Goal: Task Accomplishment & Management: Complete application form

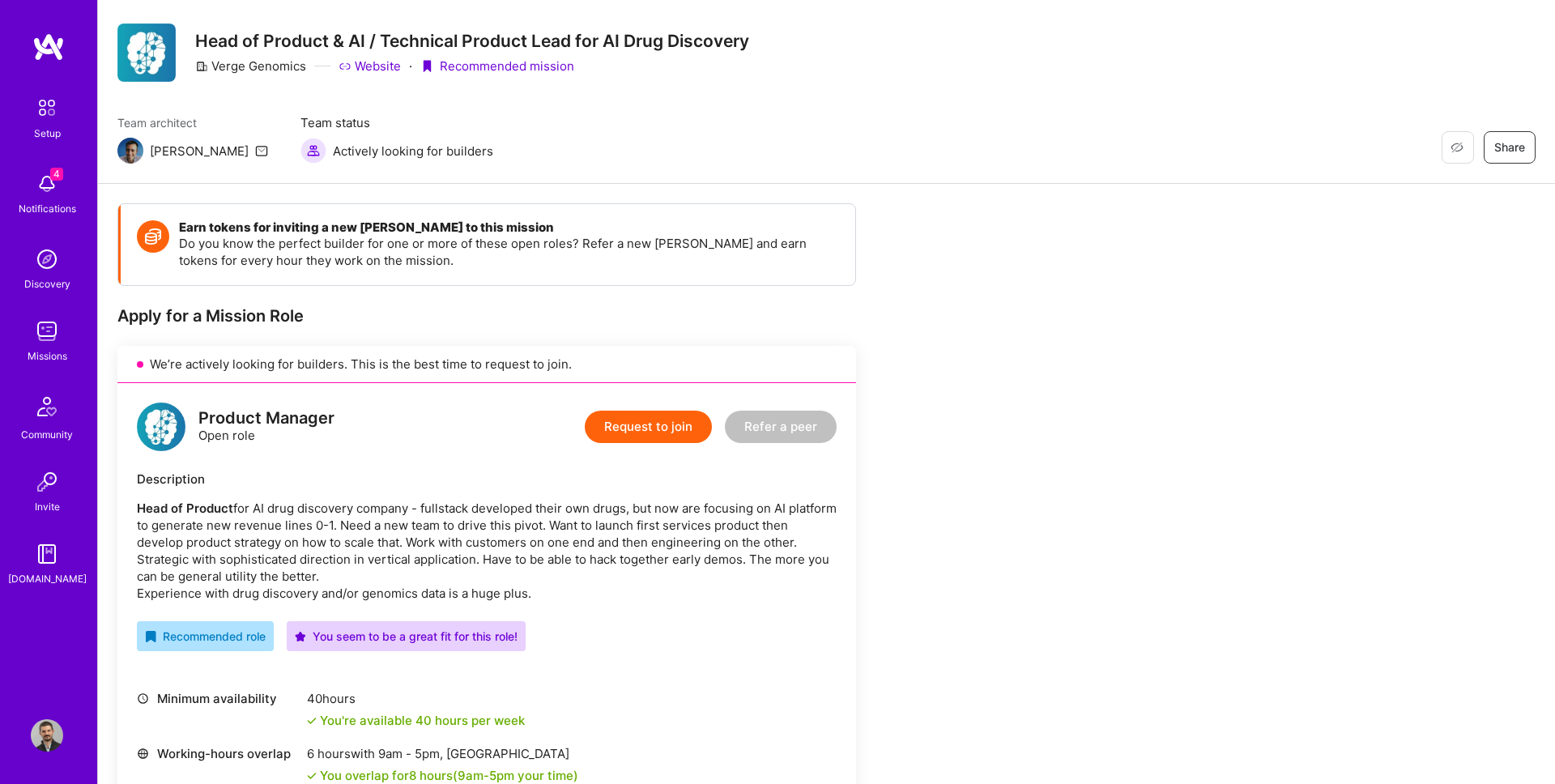
scroll to position [37, 0]
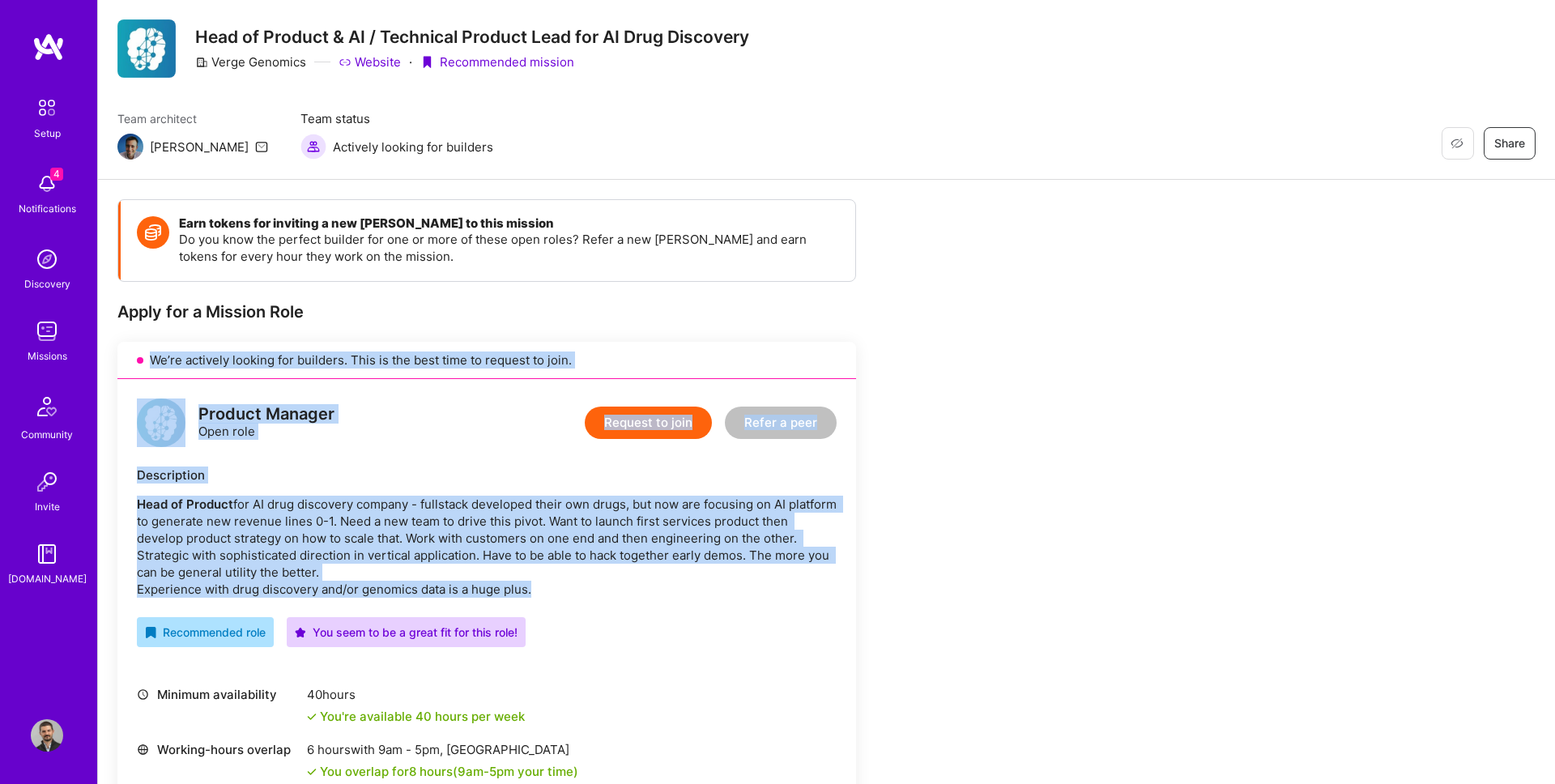
drag, startPoint x: 133, startPoint y: 351, endPoint x: 568, endPoint y: 587, distance: 494.9
click at [568, 587] on div "We’re actively looking for builders. This is the best time to request to join. …" at bounding box center [486, 617] width 739 height 553
copy div "We’re actively looking for builders. This is the best time to request to join. …"
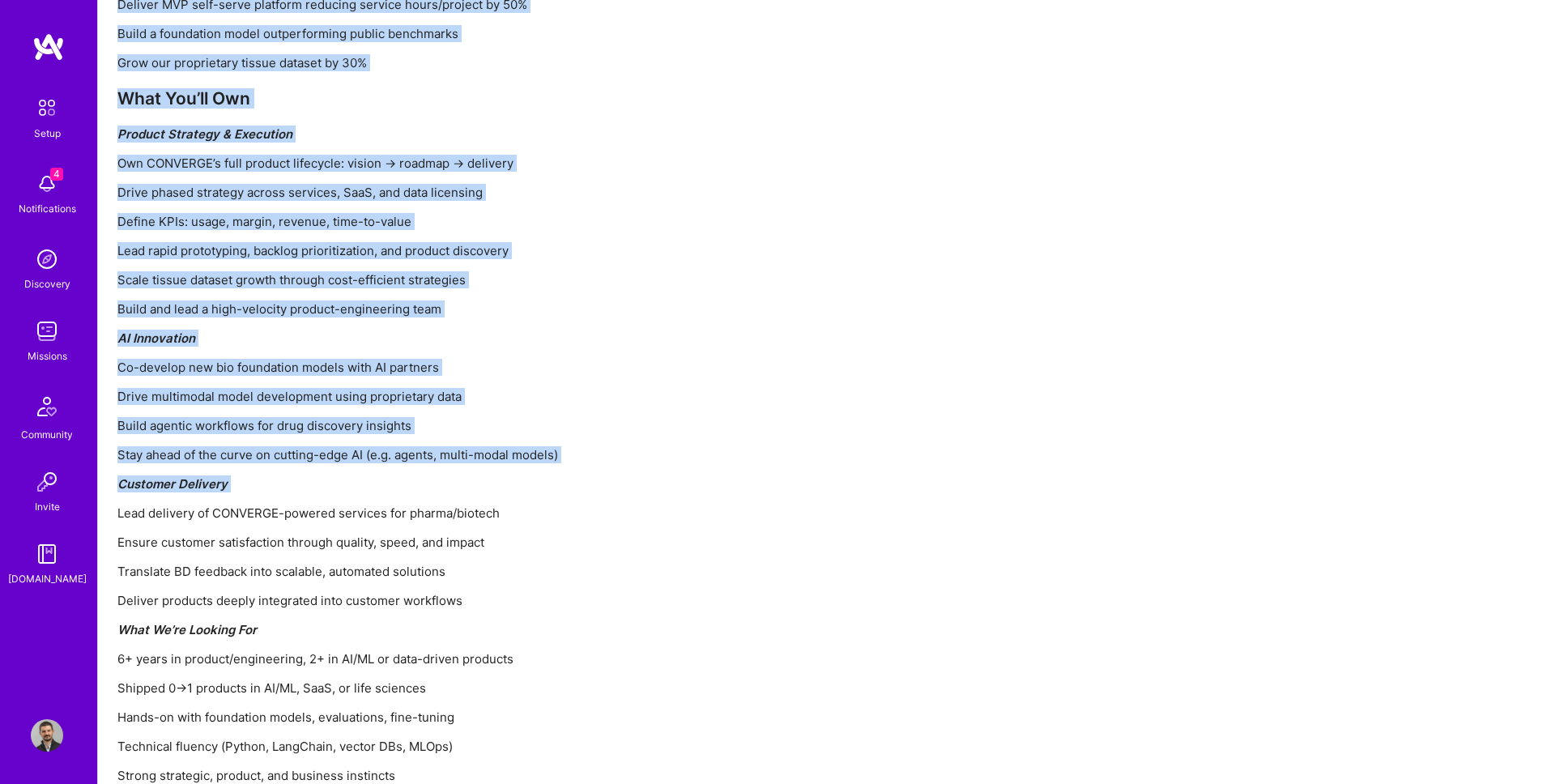
scroll to position [1778, 0]
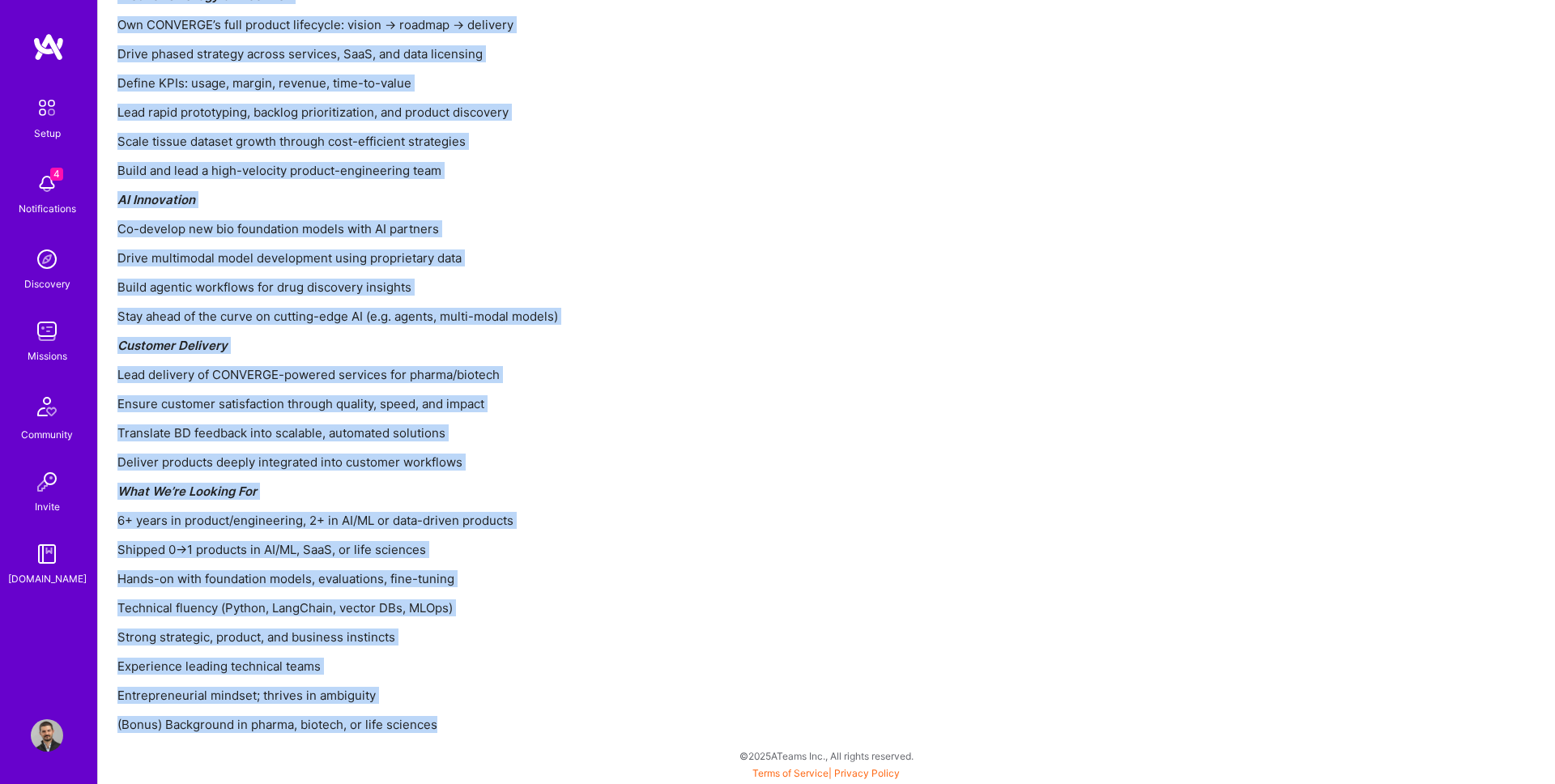
drag, startPoint x: 120, startPoint y: 280, endPoint x: 606, endPoint y: 736, distance: 666.4
copy div "Lore Ip'do Sitametc Adipisci EL-seddoei temp incididun utlabore etdolorem aliqu…"
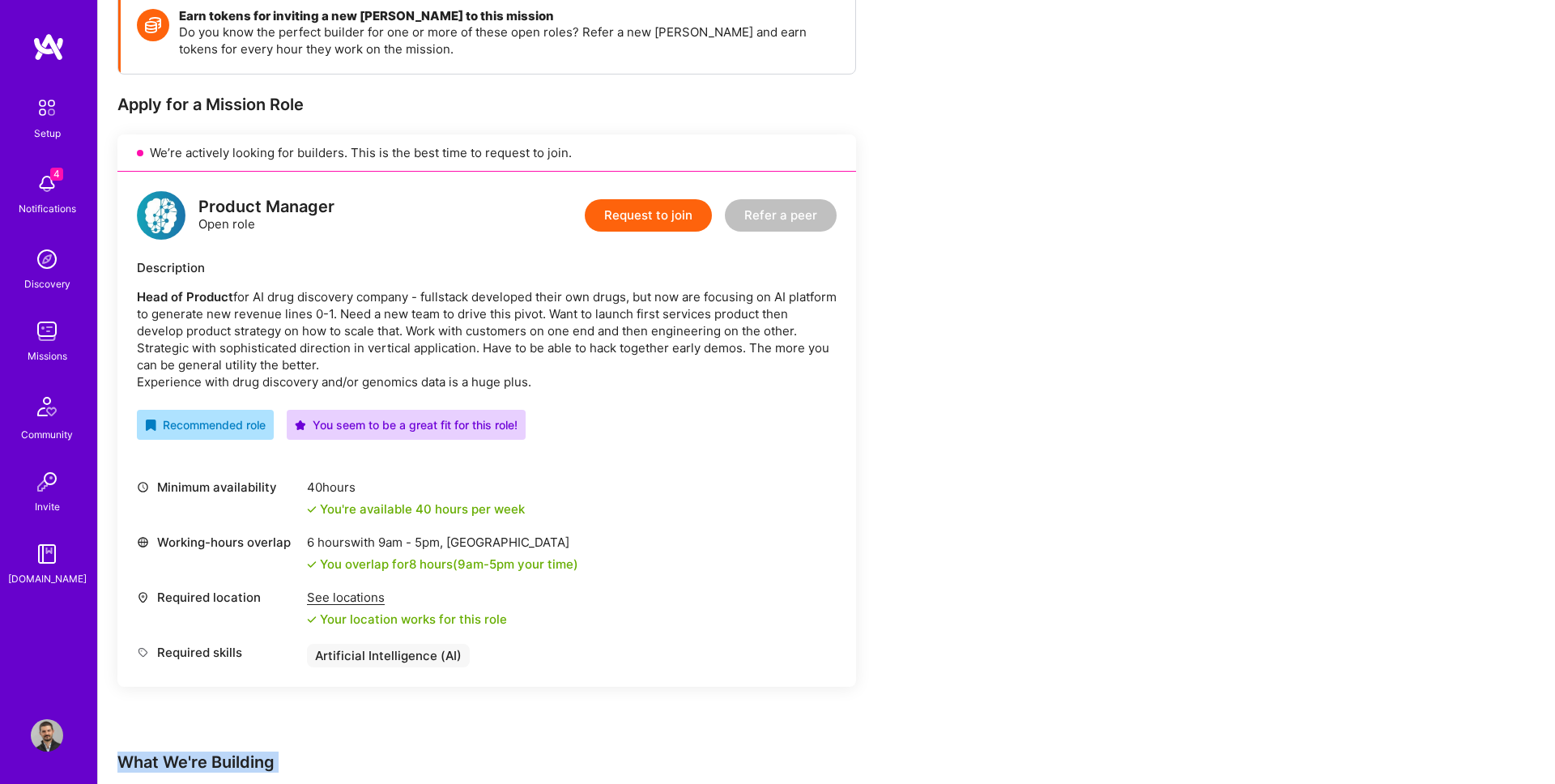
scroll to position [0, 0]
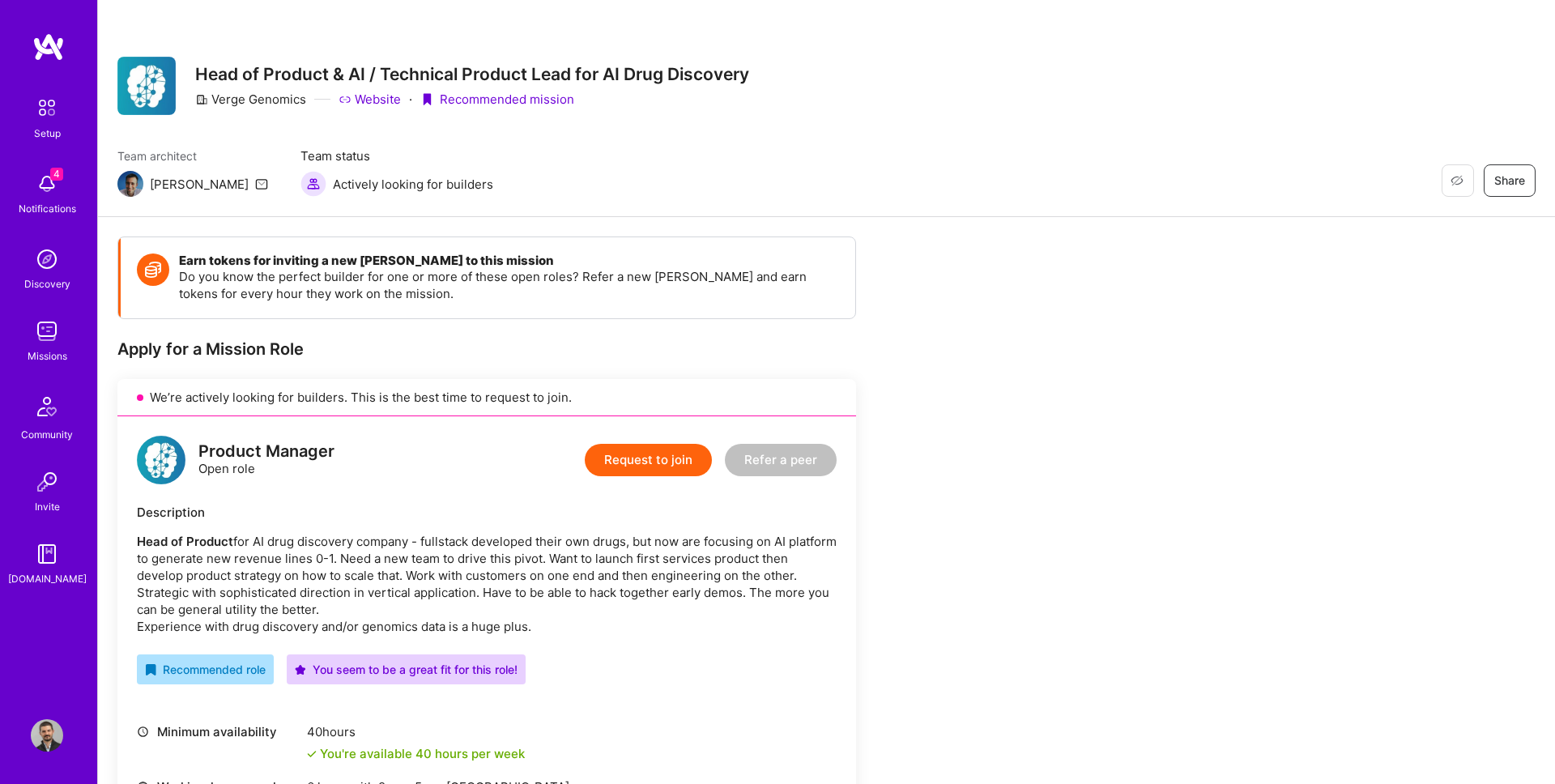
click at [651, 458] on button "Request to join" at bounding box center [648, 459] width 127 height 33
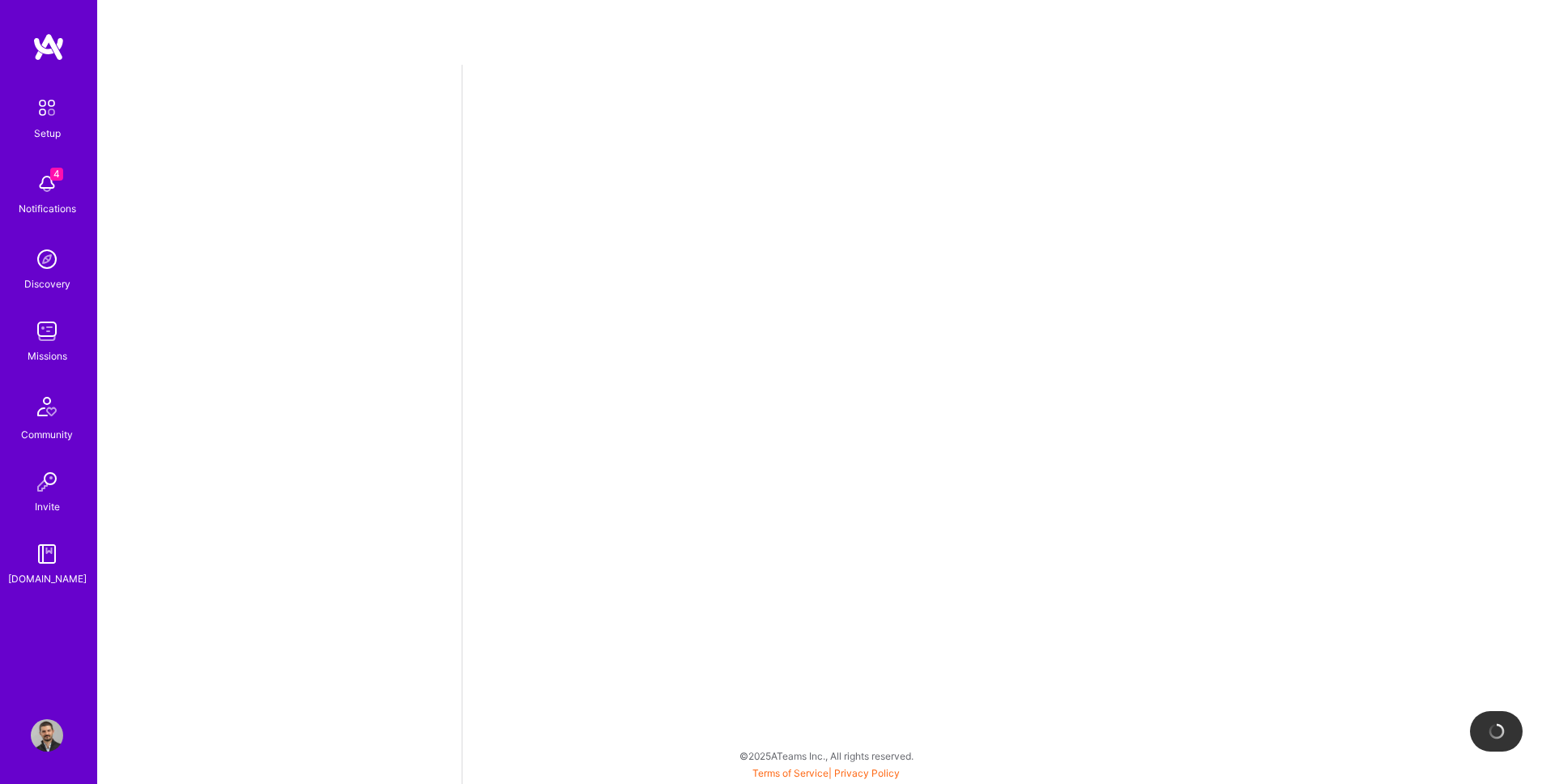
select select "US"
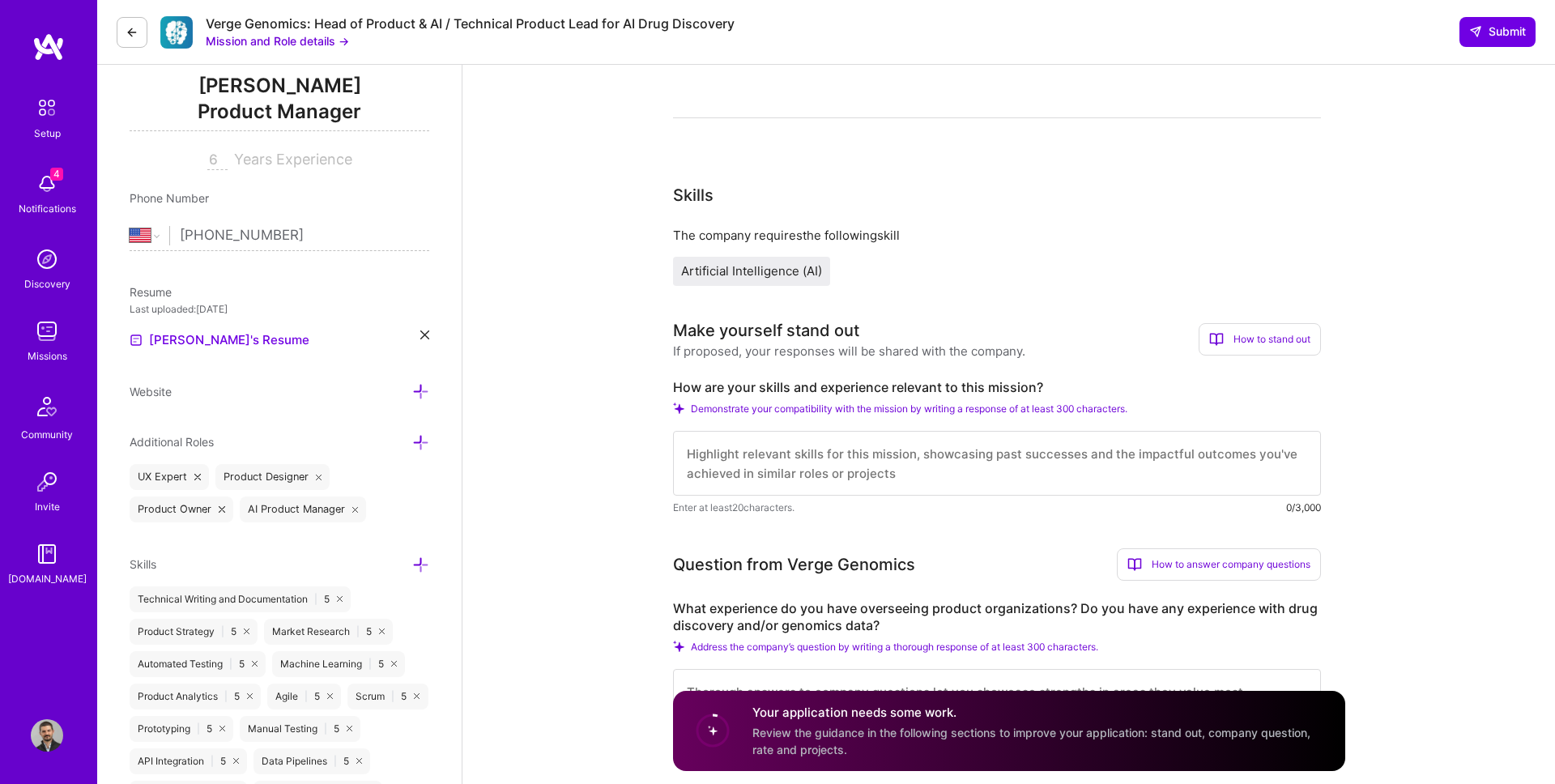
scroll to position [293, 0]
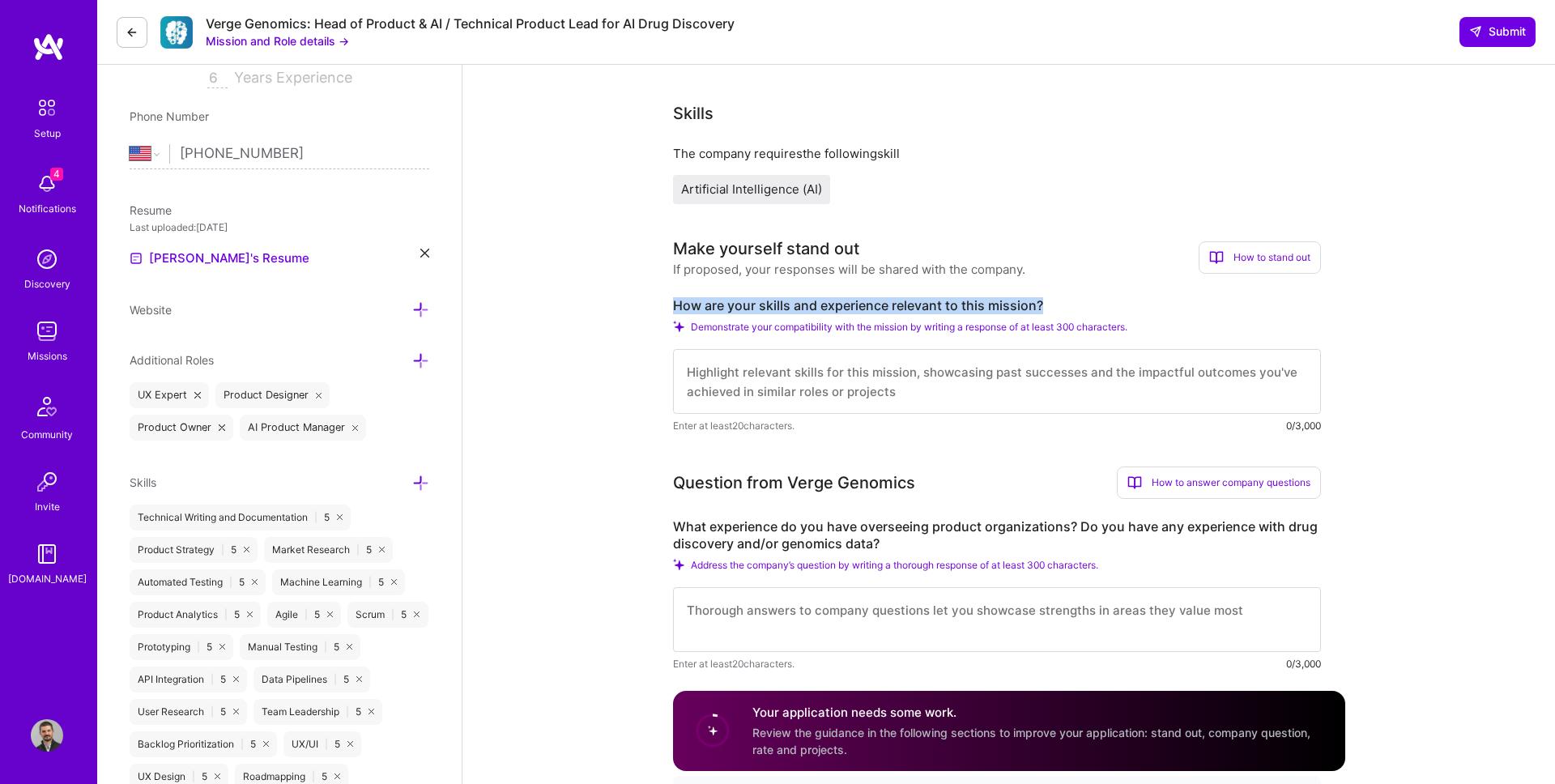
drag, startPoint x: 671, startPoint y: 308, endPoint x: 1124, endPoint y: 303, distance: 453.0
copy label "How are your skills and experience relevant to this mission?"
click at [772, 389] on textarea at bounding box center [996, 381] width 647 height 65
paste textarea "L’ip dolor si ametco adipis elitsed, doei-tempor incididuntut labo etdolor ma a…"
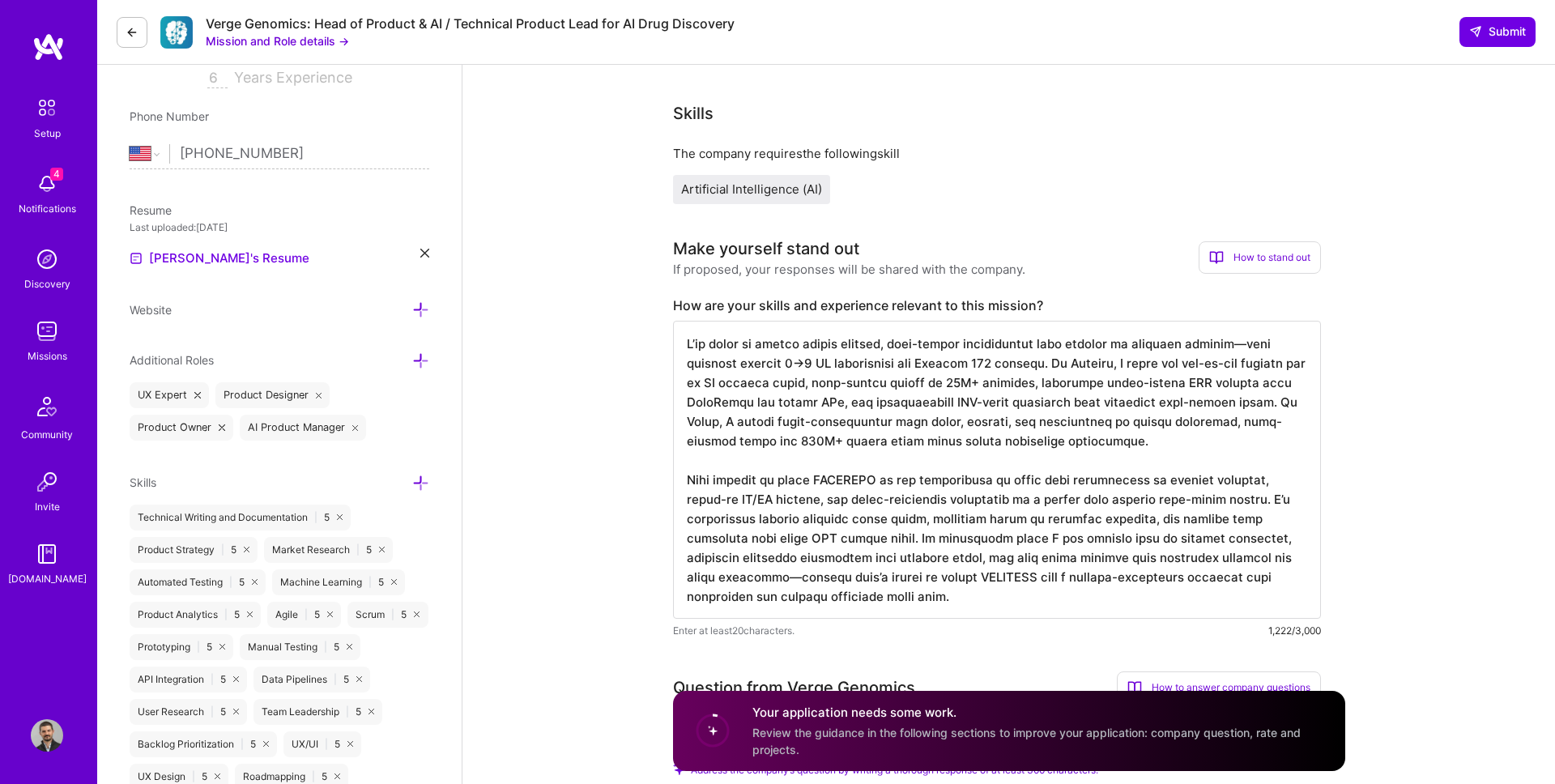
click at [851, 485] on textarea at bounding box center [996, 469] width 647 height 298
click at [947, 574] on textarea at bounding box center [996, 469] width 647 height 298
click at [997, 574] on textarea at bounding box center [996, 469] width 647 height 298
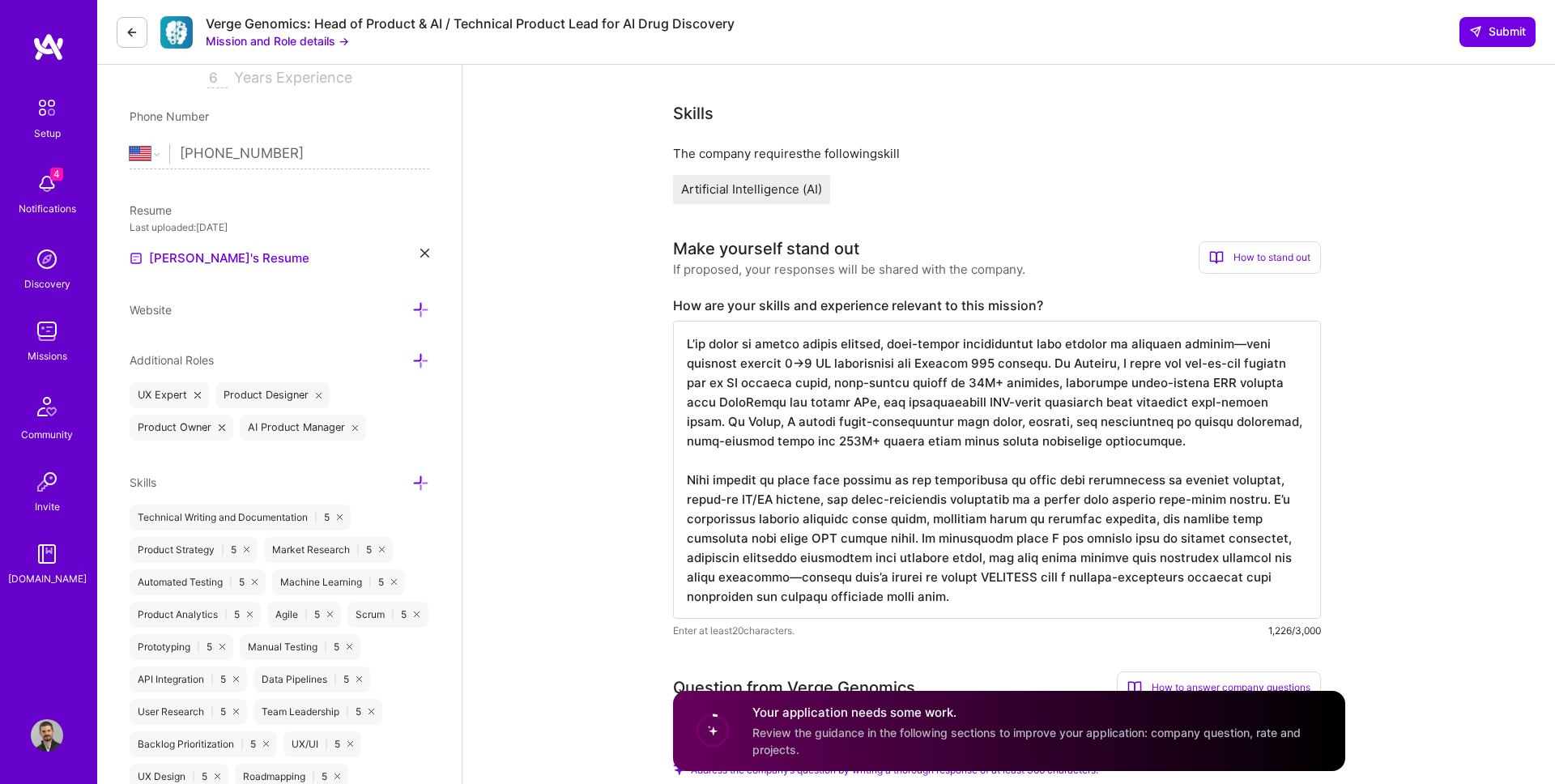
click at [784, 584] on textarea at bounding box center [996, 469] width 647 height 298
drag, startPoint x: 775, startPoint y: 584, endPoint x: 1071, endPoint y: 619, distance: 298.1
click at [1072, 619] on div "Enter at least 20 characters. 1,227/3,000" at bounding box center [996, 479] width 647 height 318
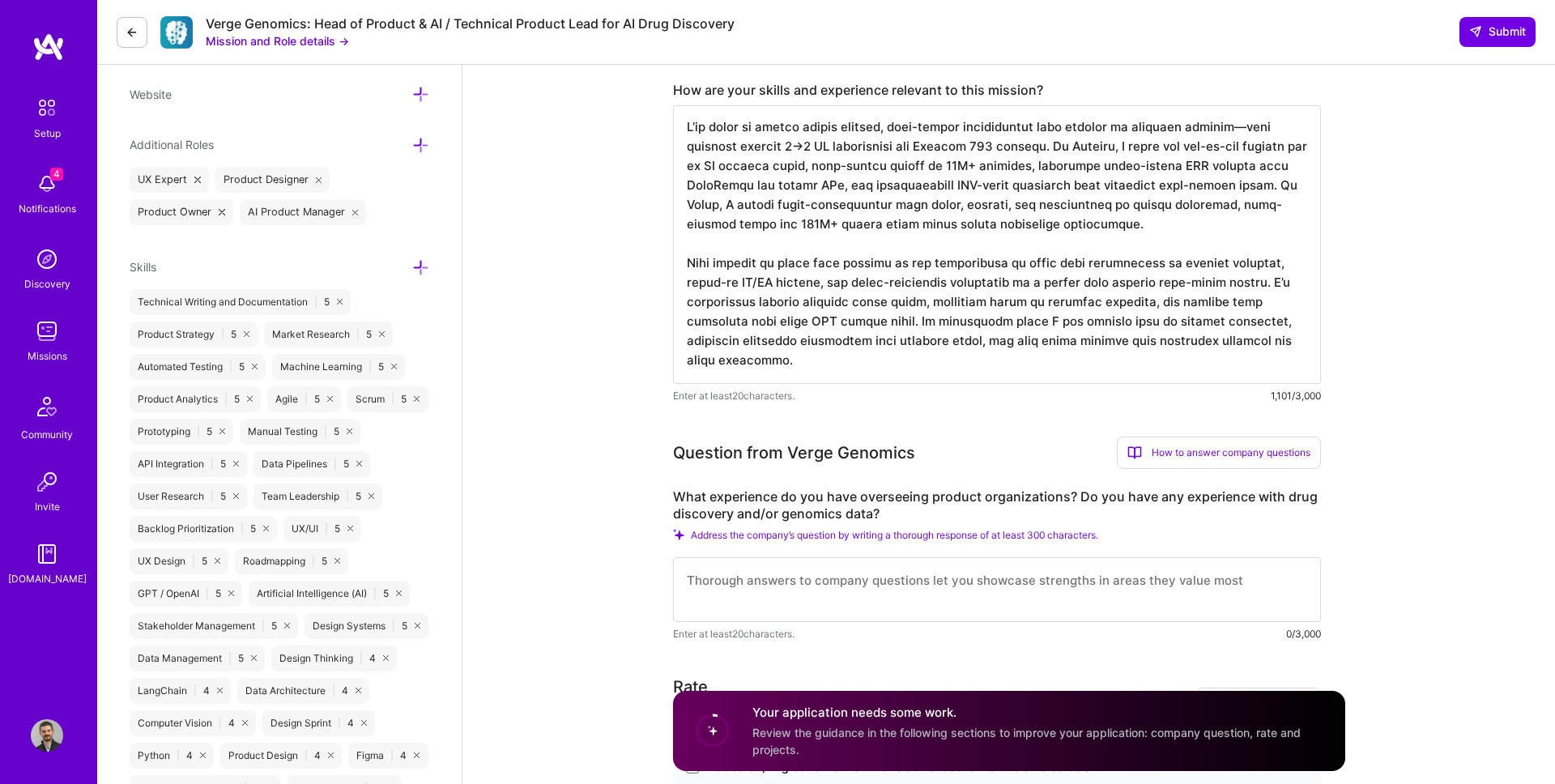
scroll to position [603, 0]
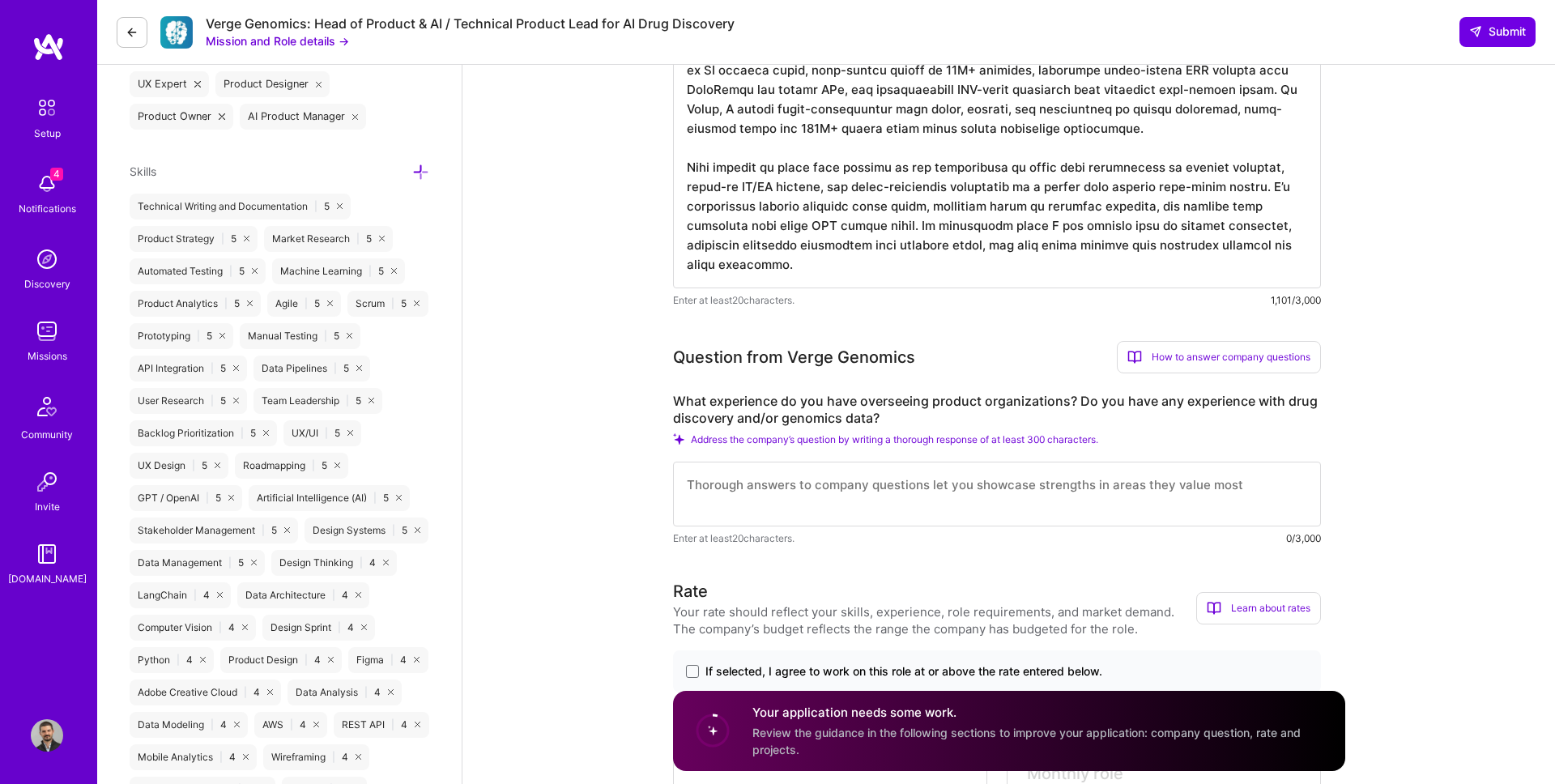
type textarea "L’ip dolor si ametco adipis elitsed, doei-tempor incididuntut labo etdolor ma a…"
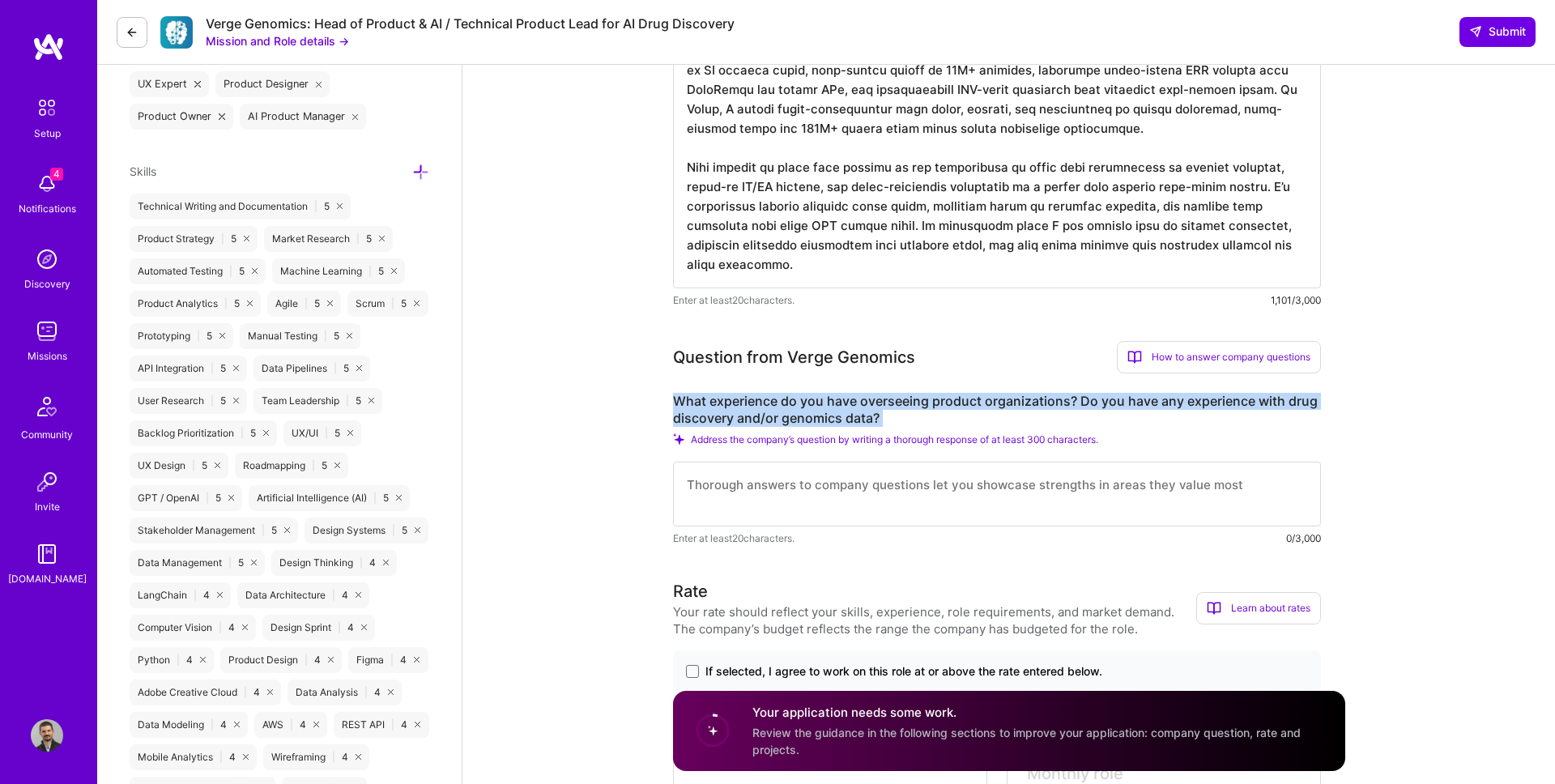
drag, startPoint x: 647, startPoint y: 394, endPoint x: 916, endPoint y: 428, distance: 271.1
copy div "What experience do you have overseeing product organizations? Do you have any e…"
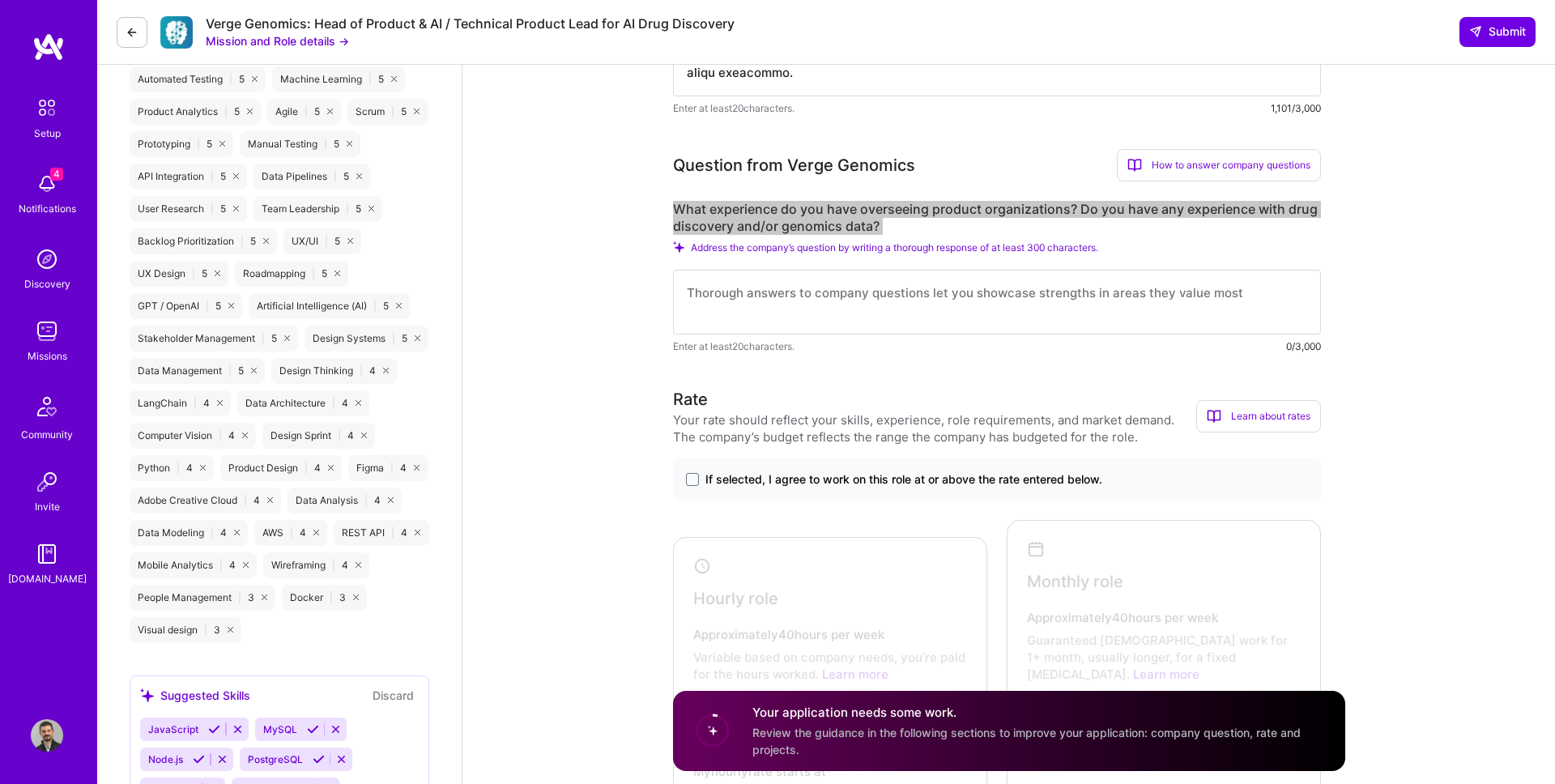
scroll to position [818, 0]
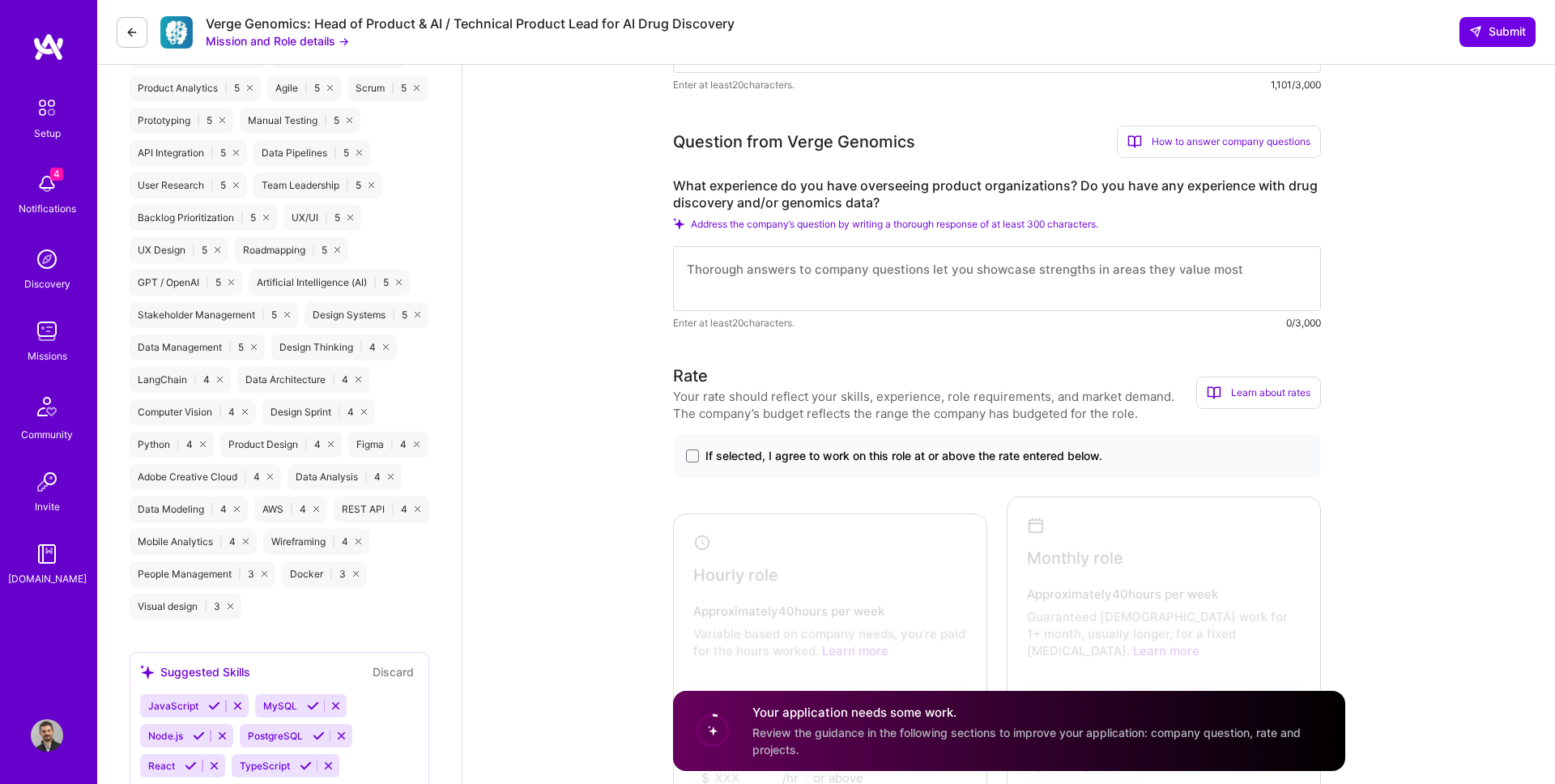
click at [742, 465] on div "If selected, I agree to work on this role at or above the rate entered below." at bounding box center [996, 456] width 647 height 42
click at [735, 454] on span "If selected, I agree to work on this role at or above the rate entered below." at bounding box center [903, 455] width 397 height 16
click at [0, 0] on input "If selected, I agree to work on this role at or above the rate entered below." at bounding box center [0, 0] width 0 height 0
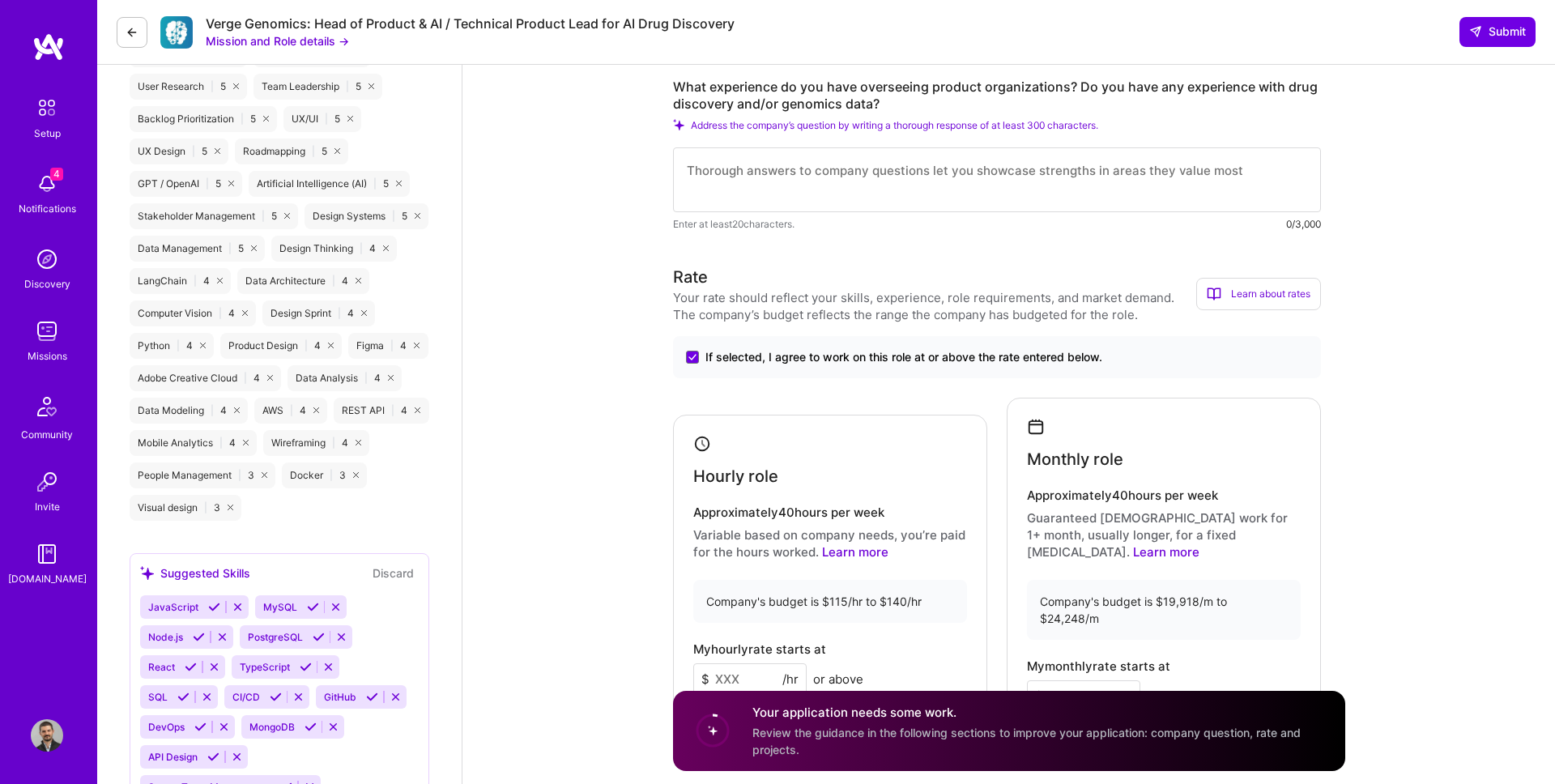
scroll to position [938, 0]
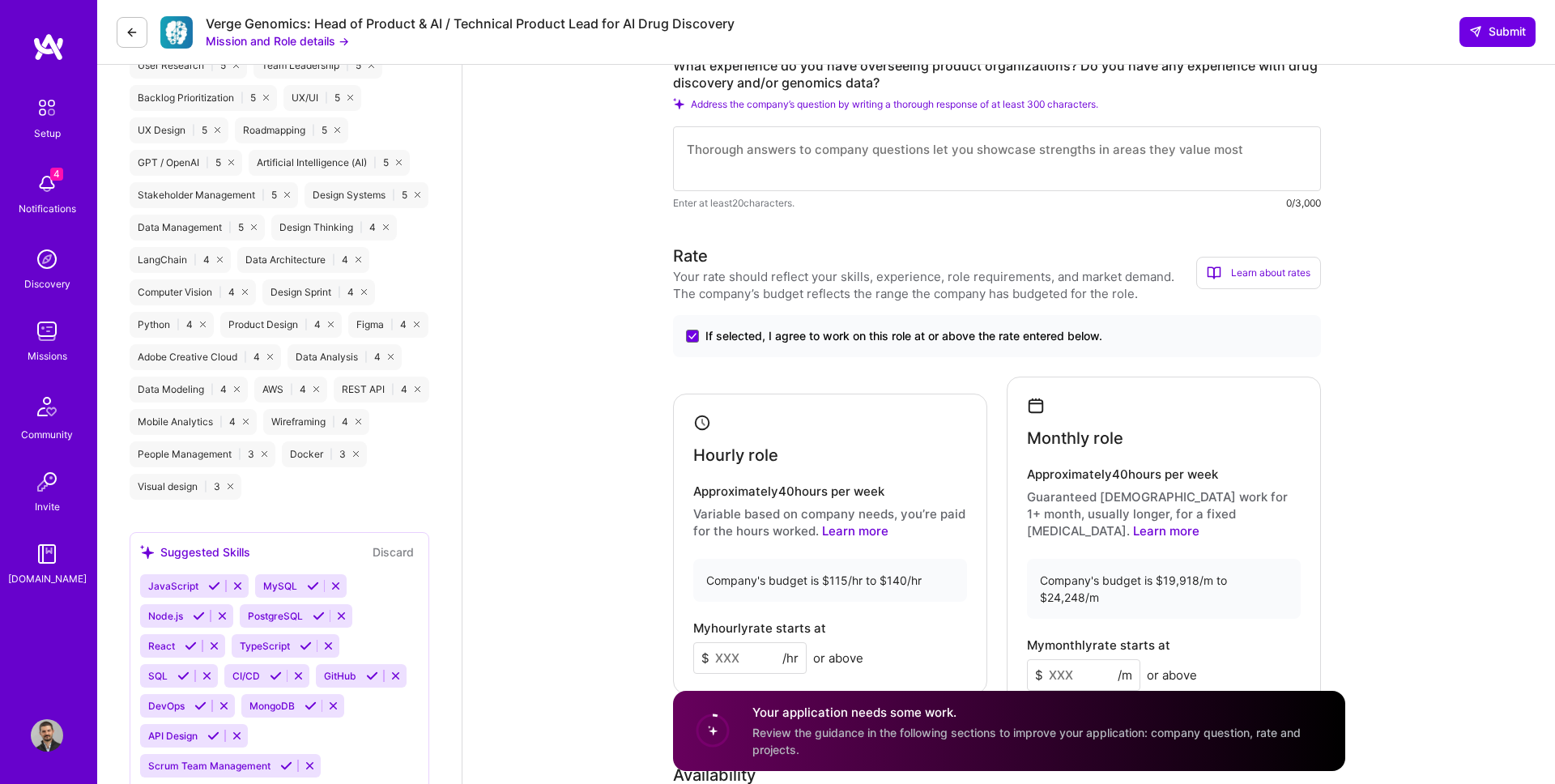
click at [718, 644] on input at bounding box center [750, 658] width 113 height 32
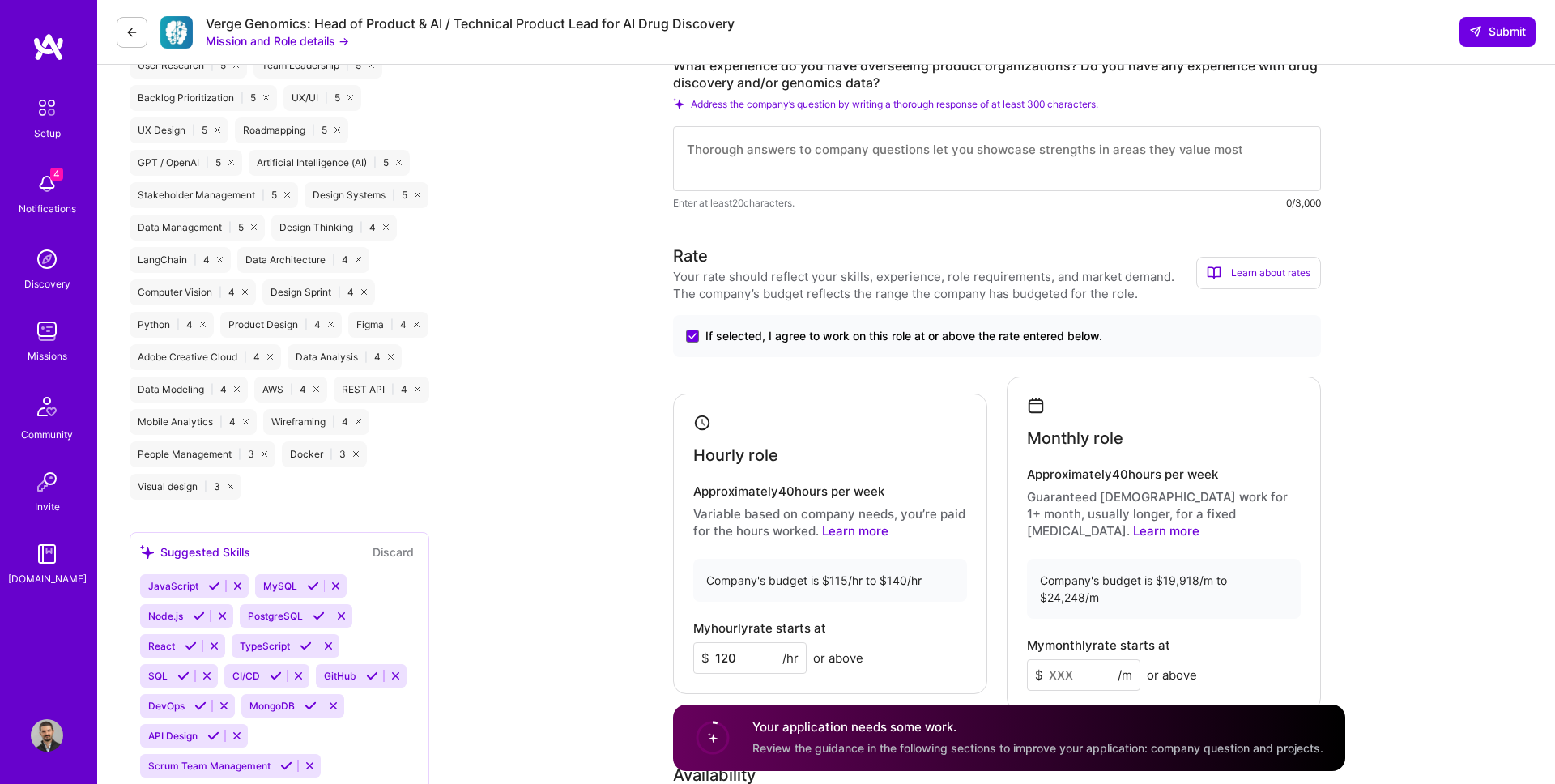
type input "120"
click at [1064, 659] on input at bounding box center [1083, 675] width 113 height 32
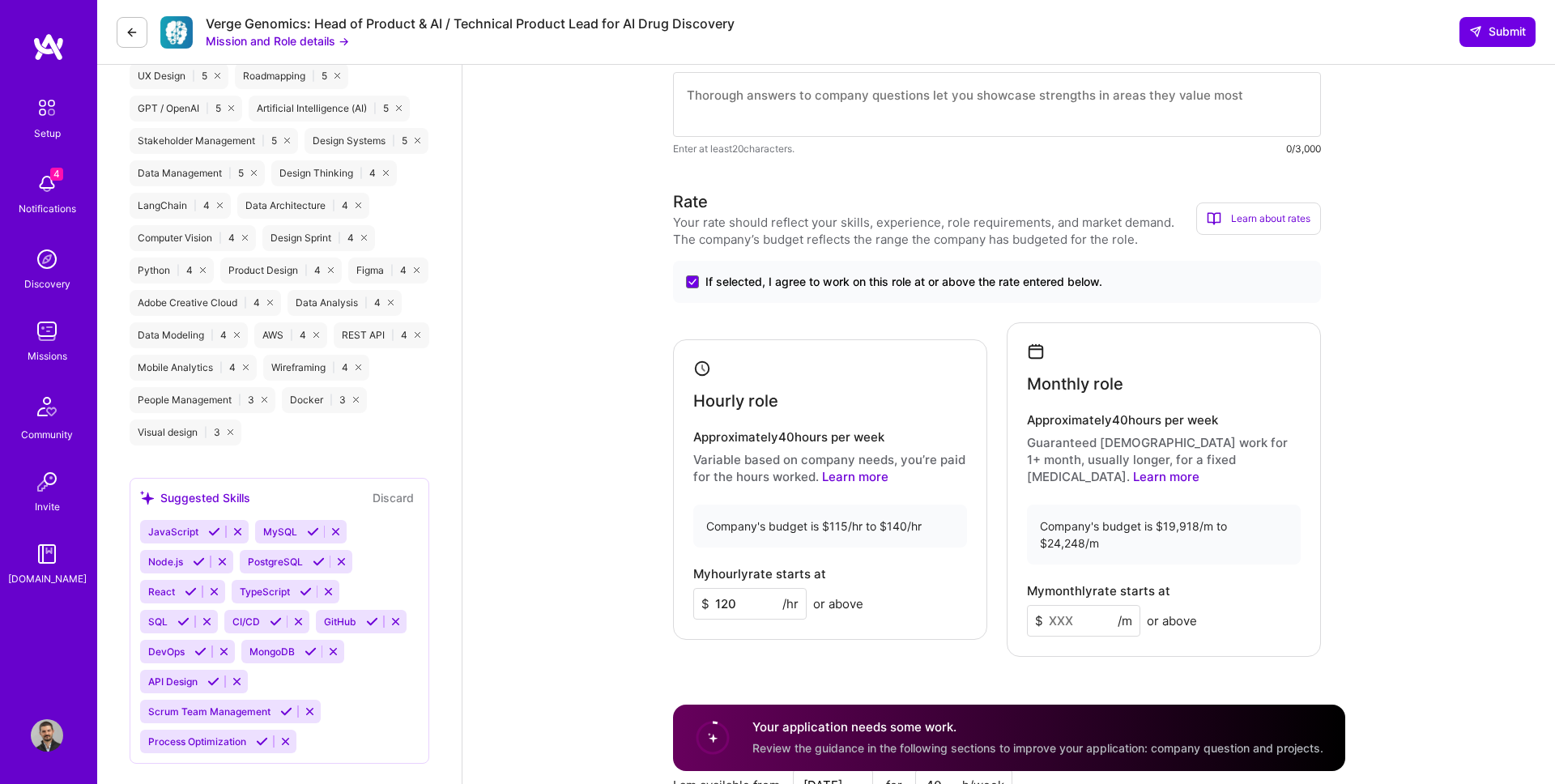
scroll to position [1019, 0]
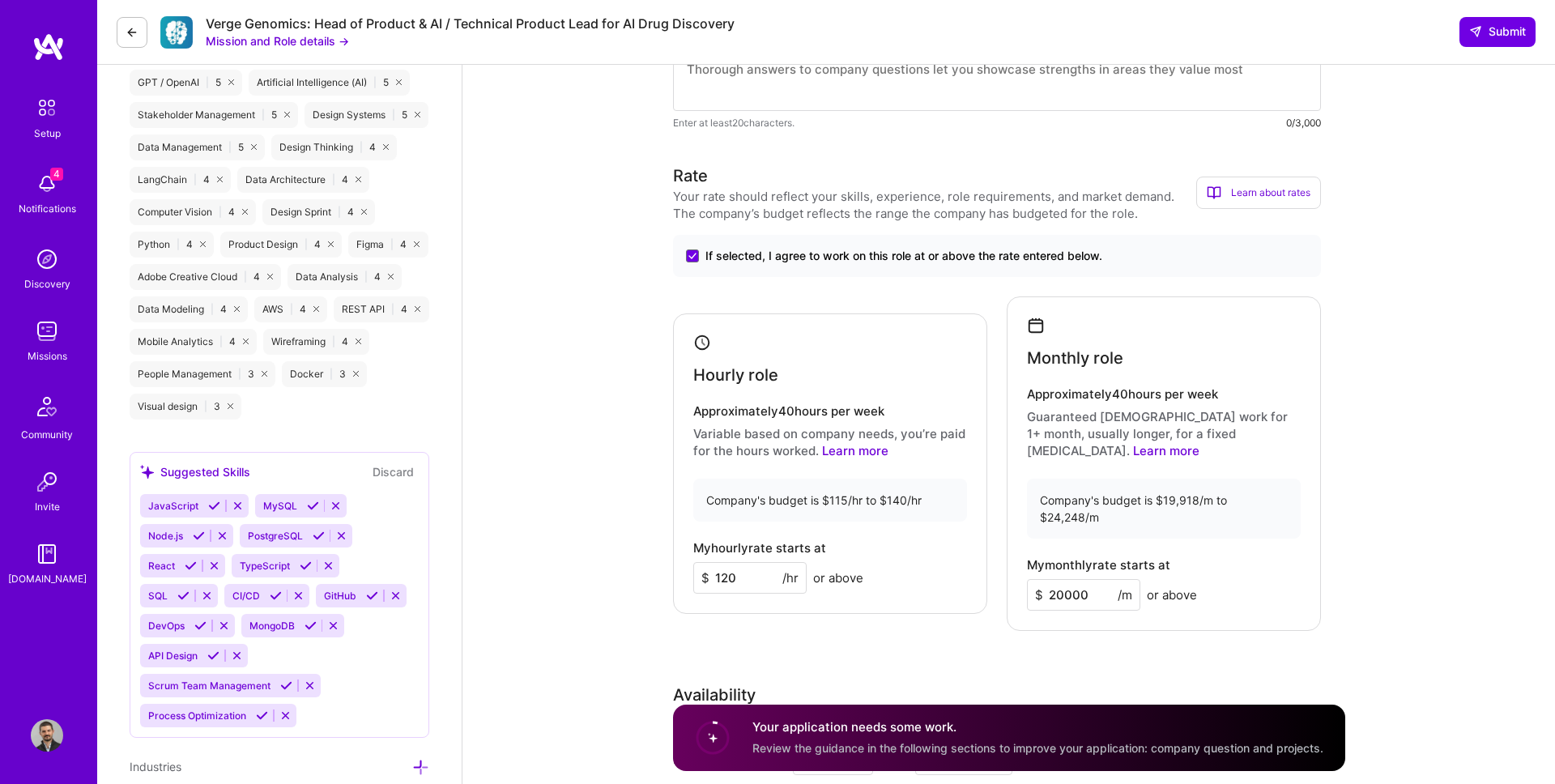
type input "20000"
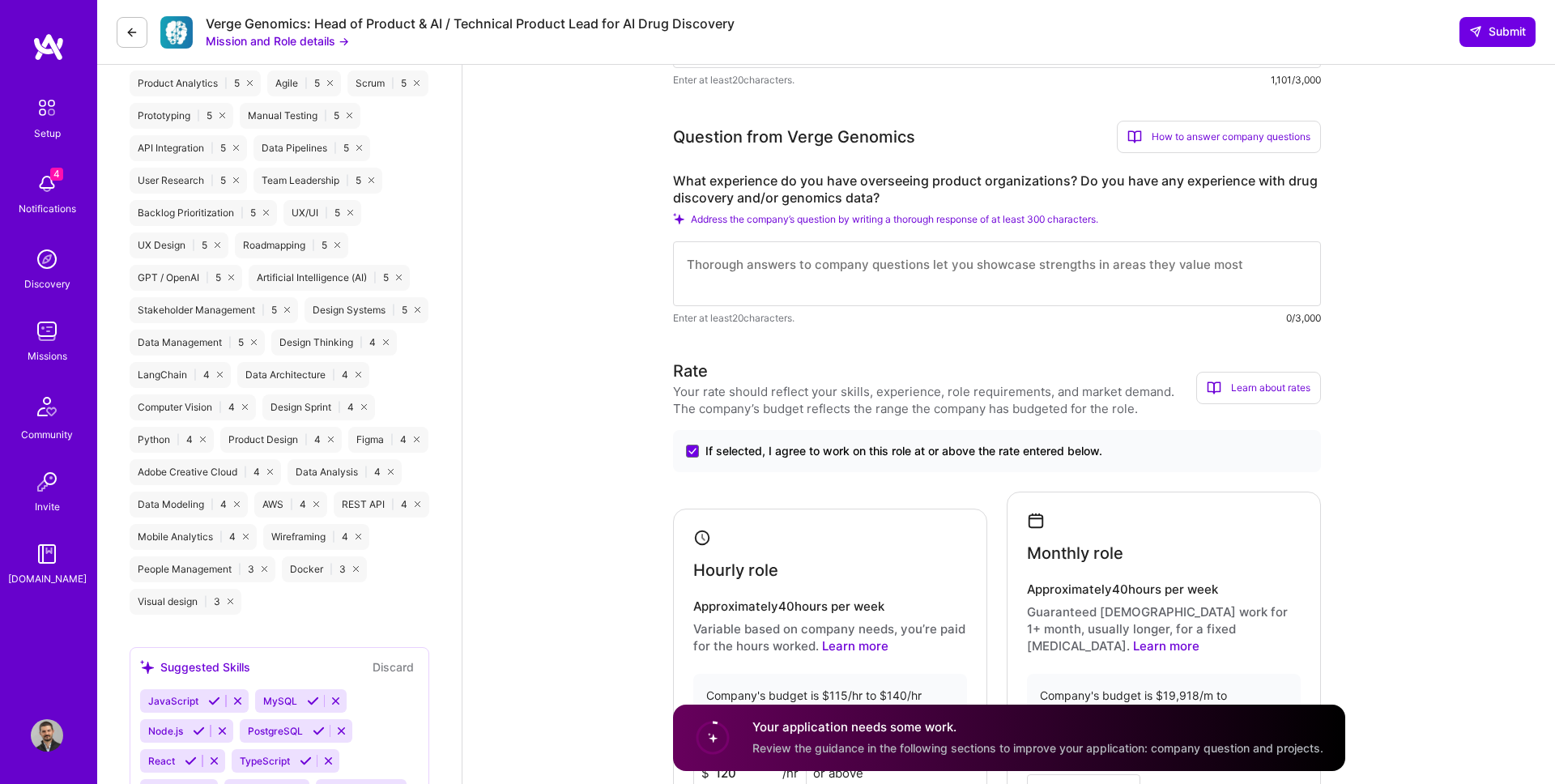
click at [830, 267] on textarea at bounding box center [996, 273] width 647 height 65
paste textarea "L’ip dolorsit ametcon adipiscingeli se doei temp-incidi utlabore etd magna aliq…"
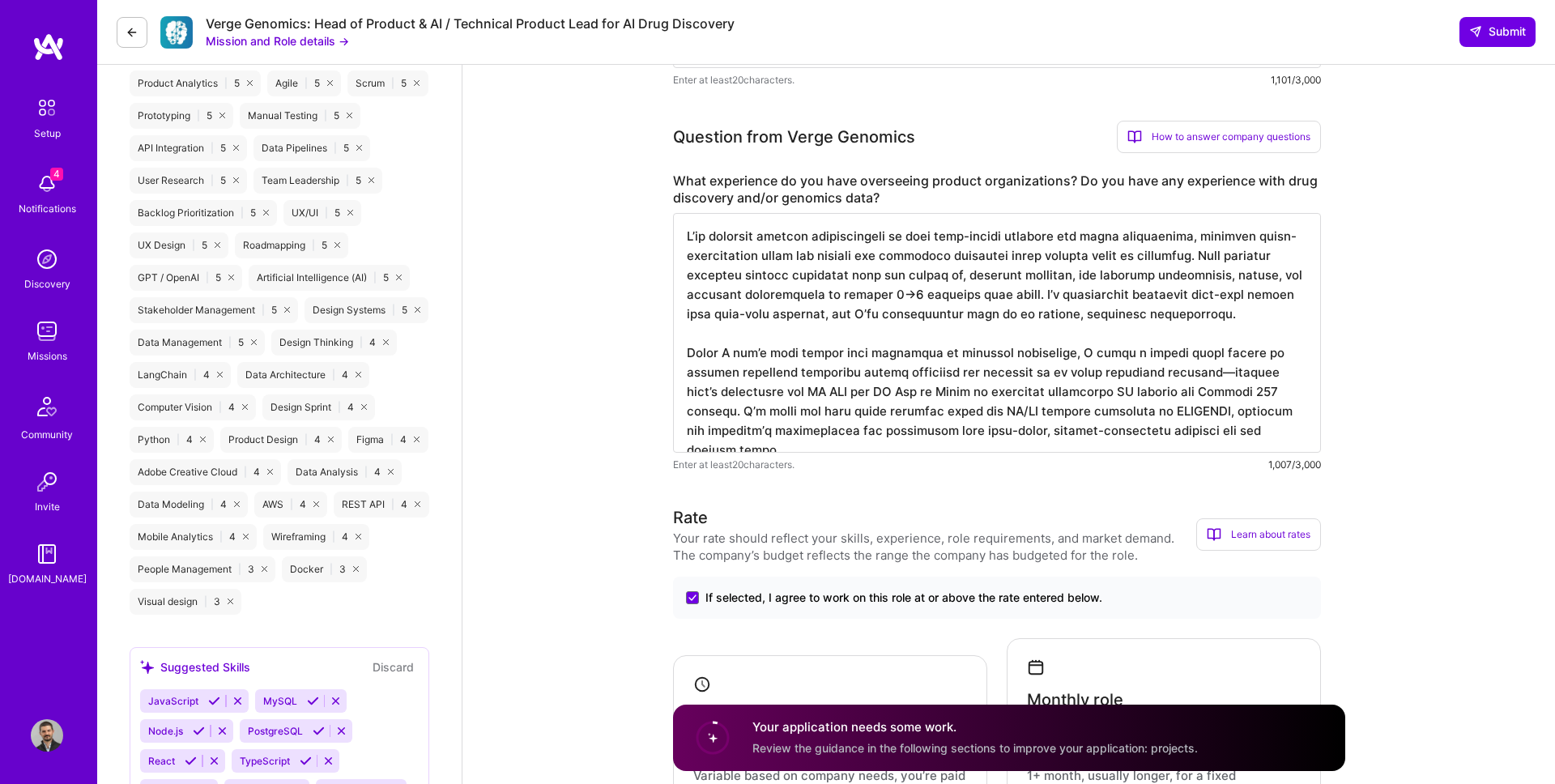
click at [1106, 412] on textarea at bounding box center [996, 333] width 647 height 240
click at [1063, 397] on textarea "I’ve overseen product organizations in both high-growth startups and large ente…" at bounding box center [996, 333] width 647 height 240
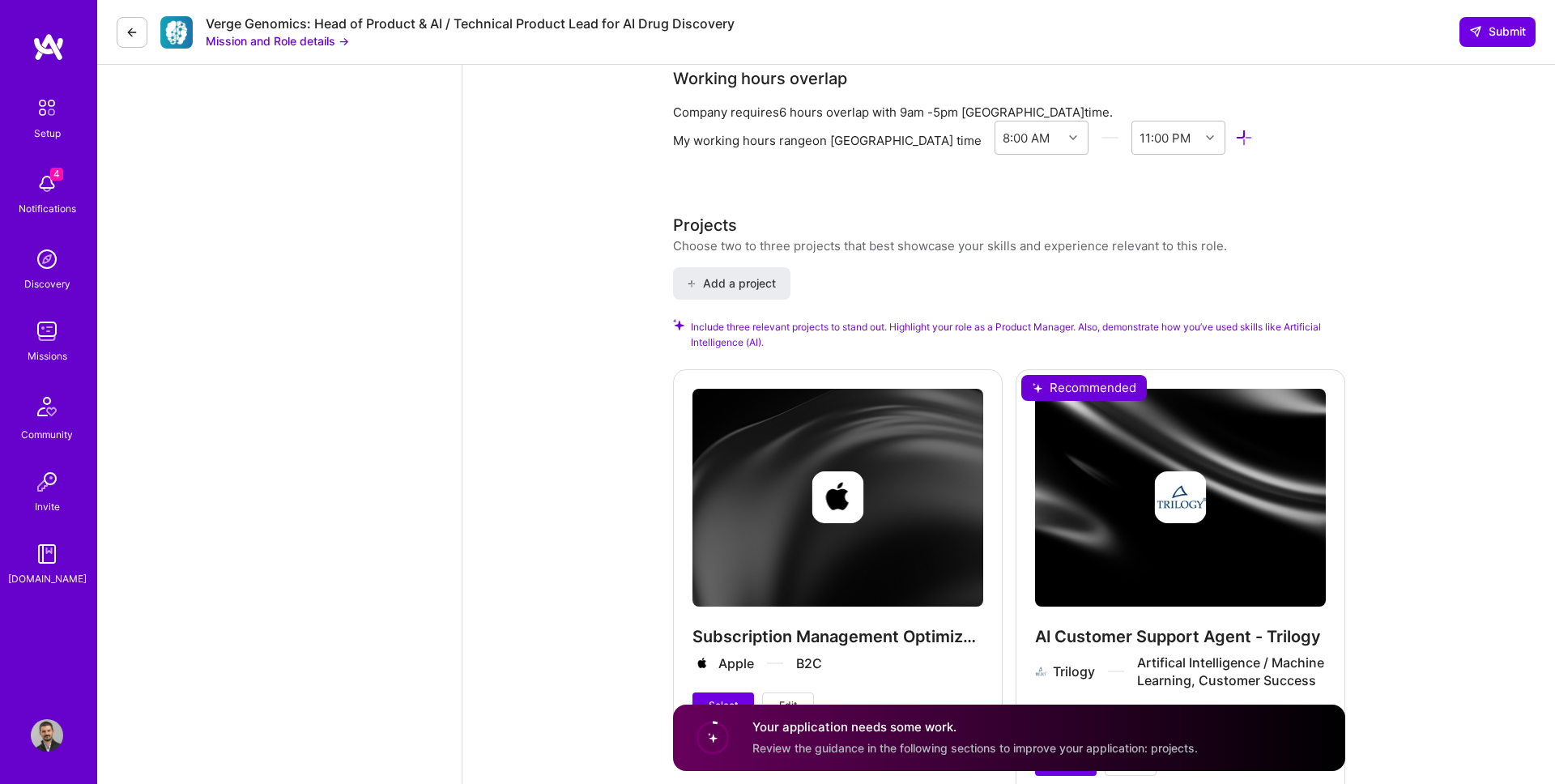
scroll to position [2233, 0]
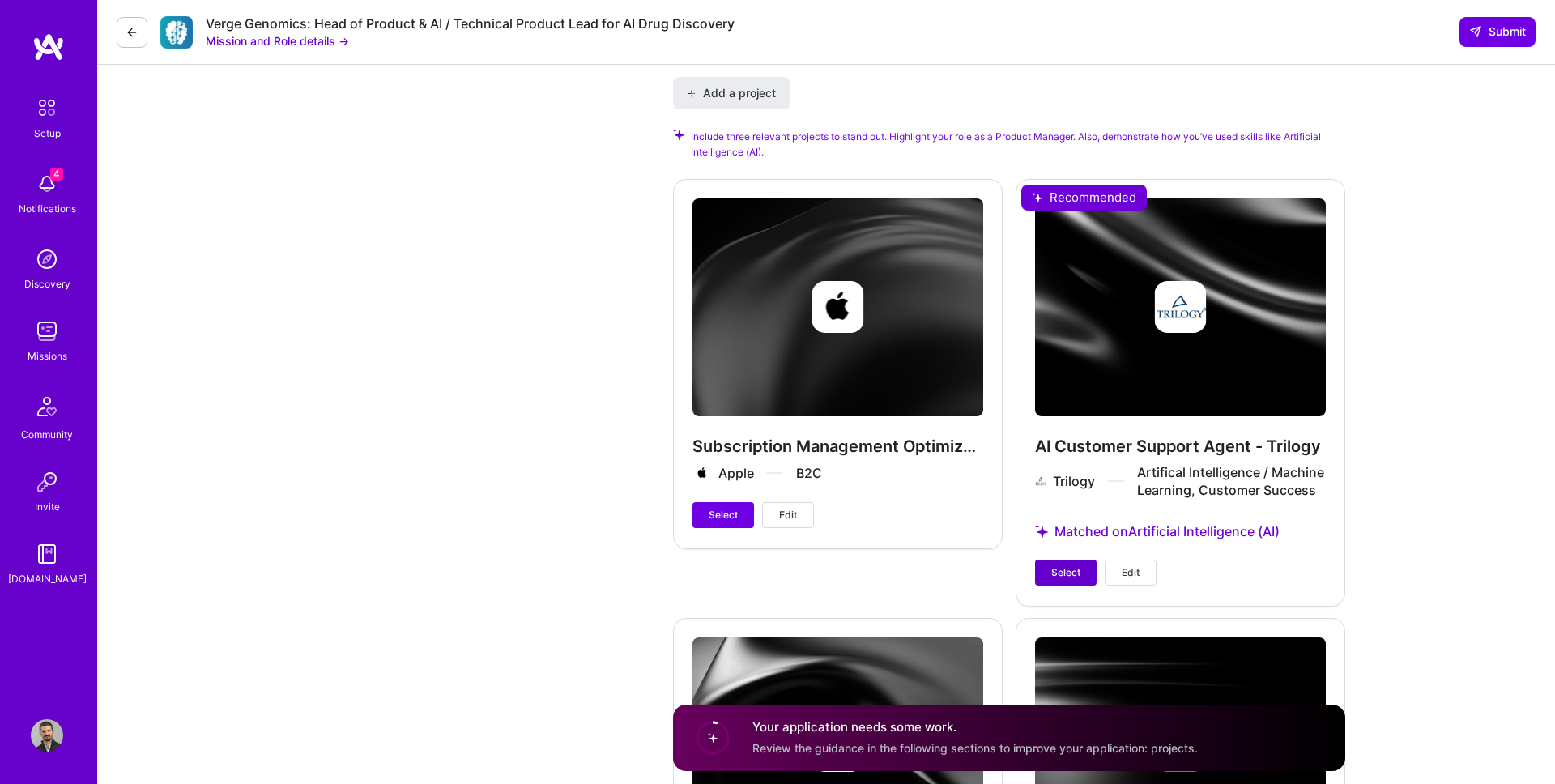
type textarea "I’ve overseen product organizations in both high-growth startups and large ente…"
click at [1072, 565] on span "Select" at bounding box center [1065, 572] width 29 height 14
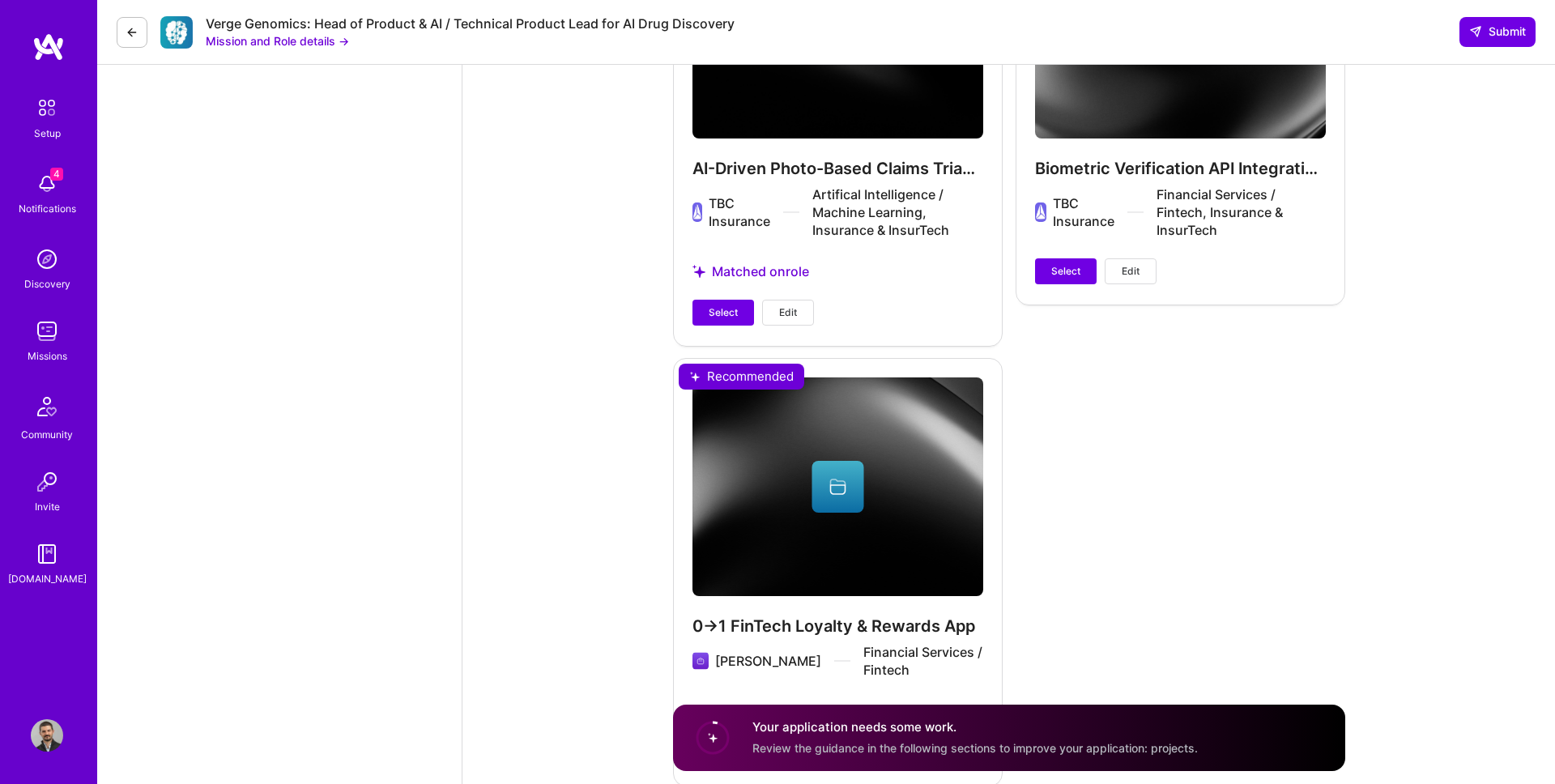
scroll to position [3416, 0]
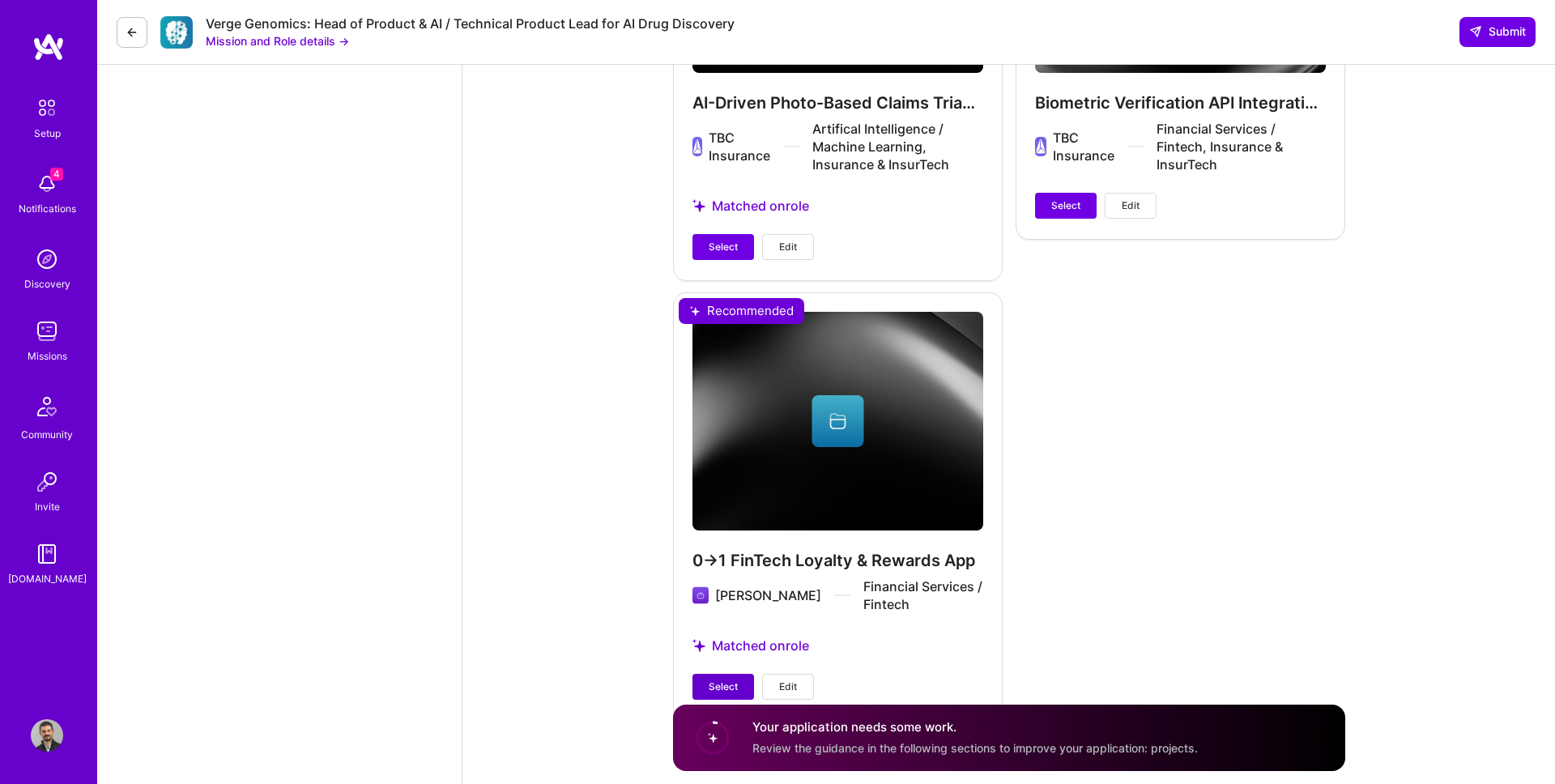
click at [742, 673] on button "Select" at bounding box center [723, 686] width 61 height 26
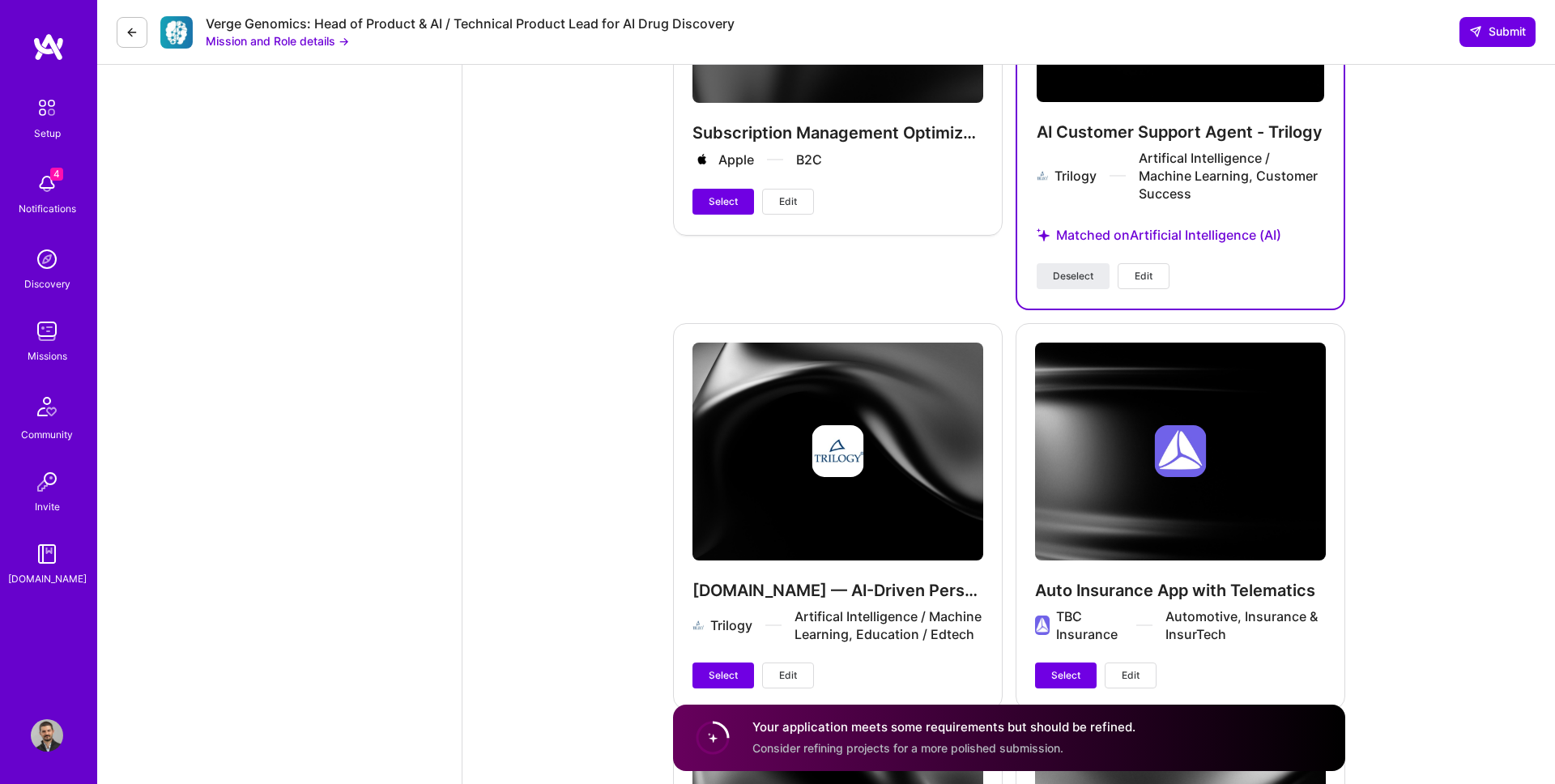
scroll to position [2507, 0]
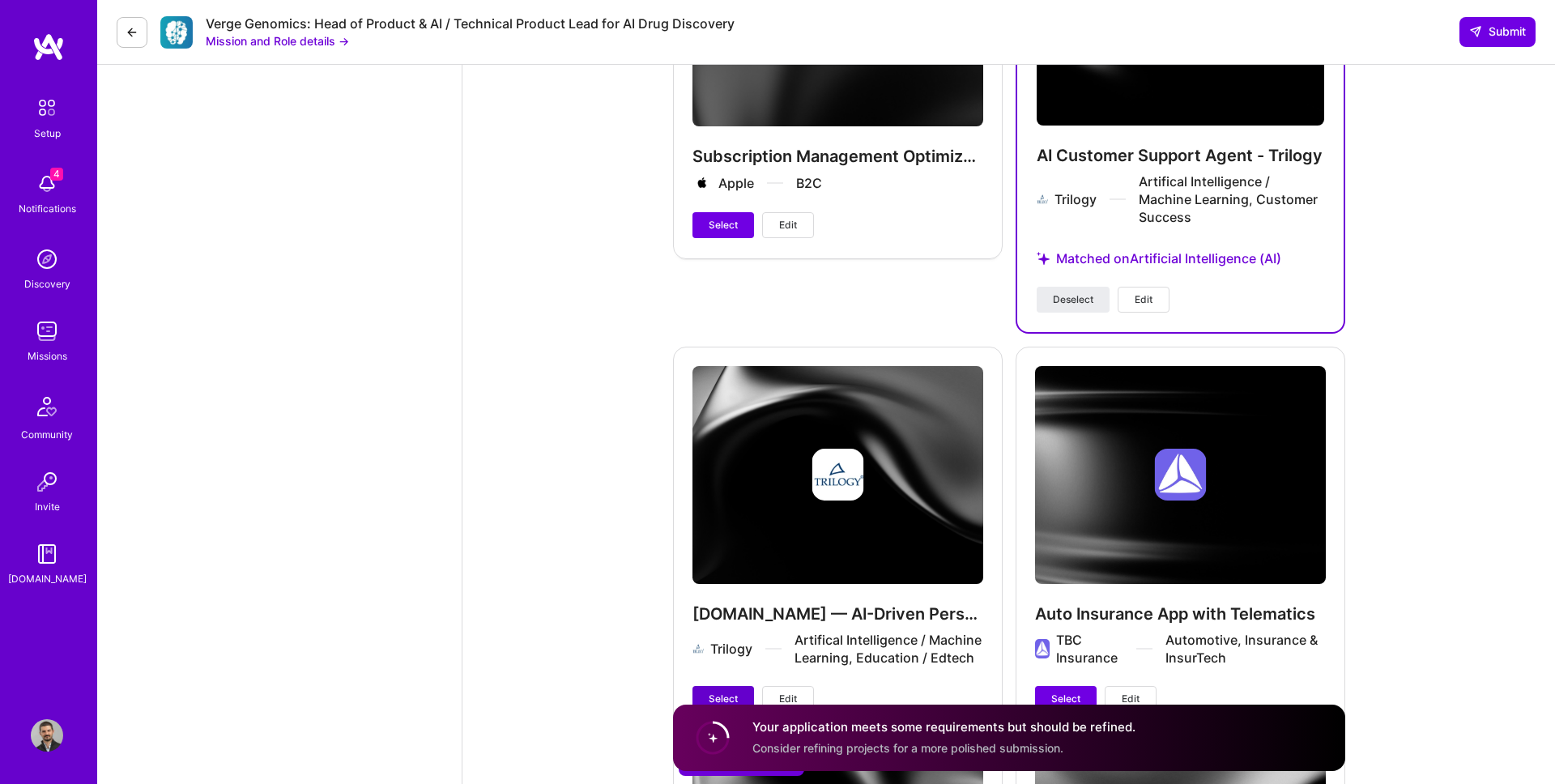
click at [711, 692] on span "Select" at bounding box center [723, 698] width 29 height 14
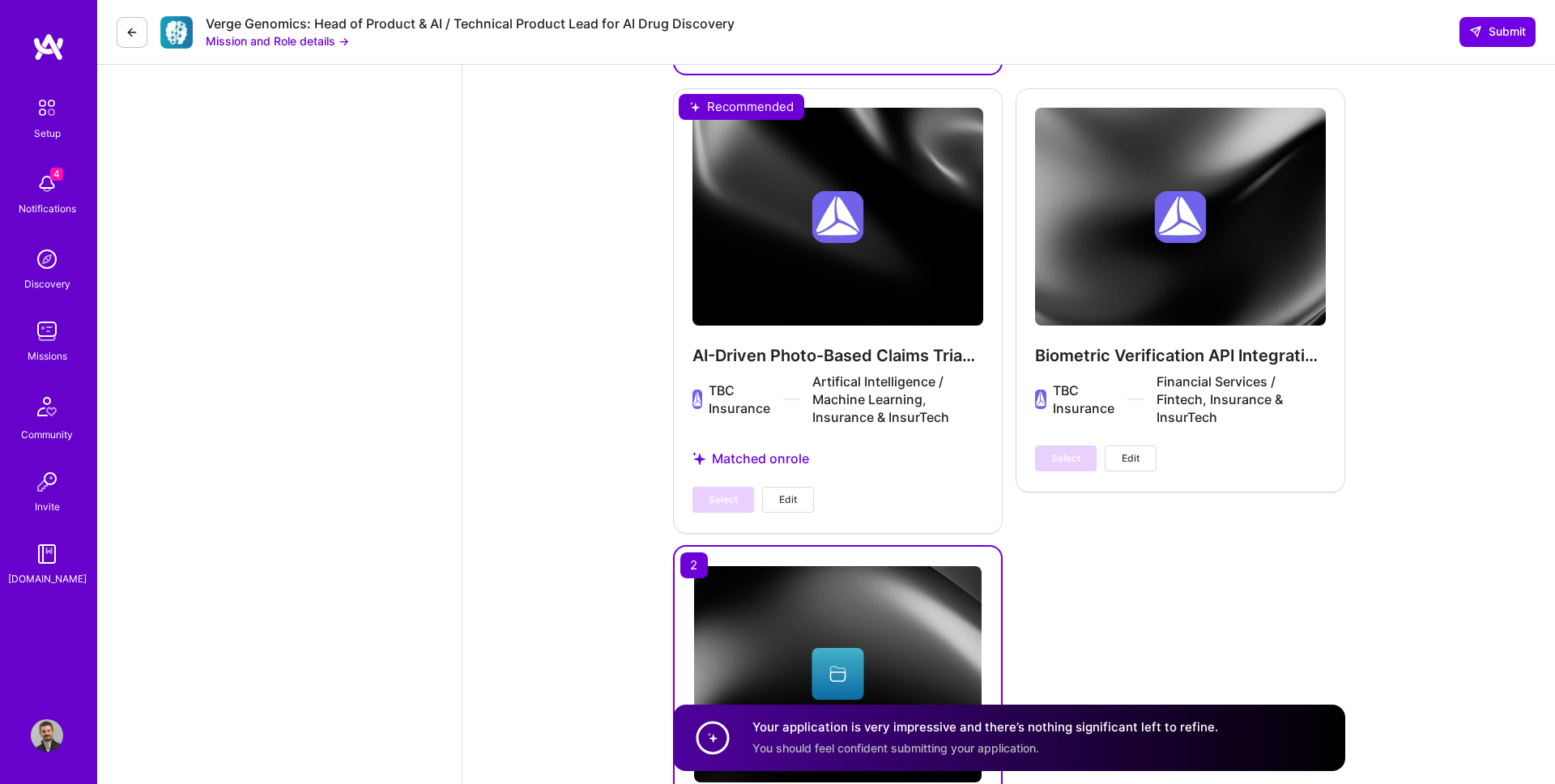
scroll to position [3400, 0]
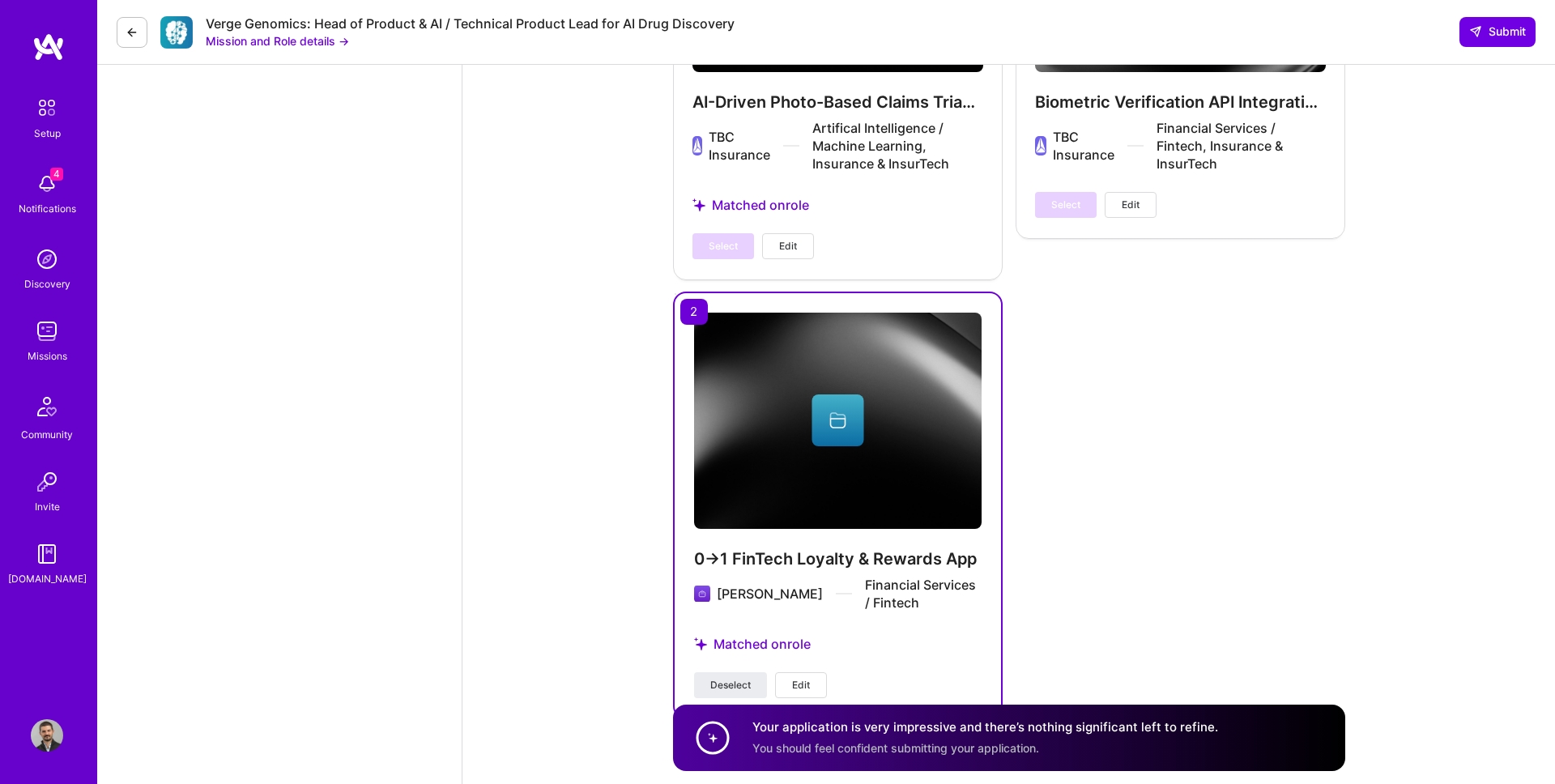
click at [1487, 11] on div "Verge Genomics: Head of Product & AI / Technical Product Lead for AI Drug Disco…" at bounding box center [826, 32] width 1458 height 65
click at [1488, 28] on span "Submit" at bounding box center [1498, 31] width 57 height 16
click at [1506, 34] on span "Submit" at bounding box center [1498, 31] width 57 height 16
